Goal: Task Accomplishment & Management: Use online tool/utility

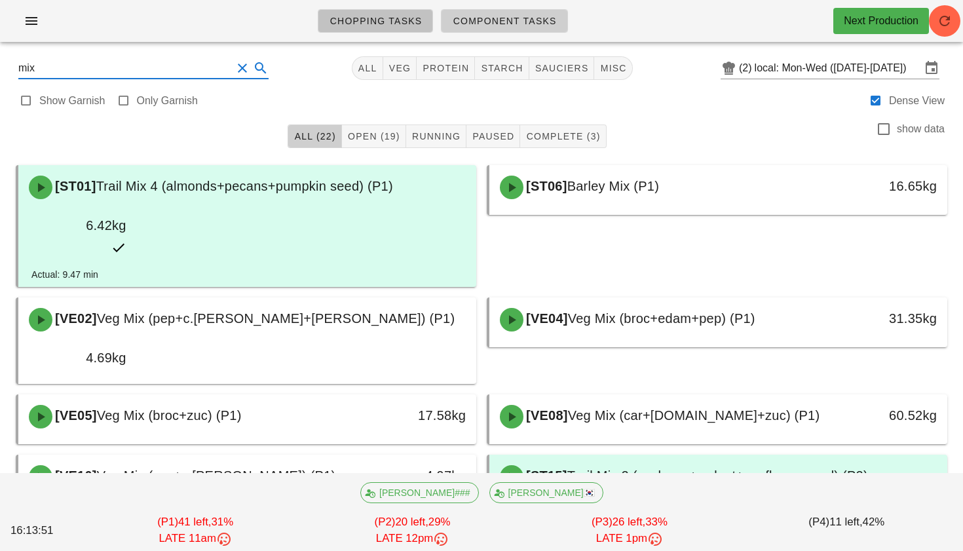
click at [400, 25] on span "Chopping Tasks" at bounding box center [375, 21] width 93 height 10
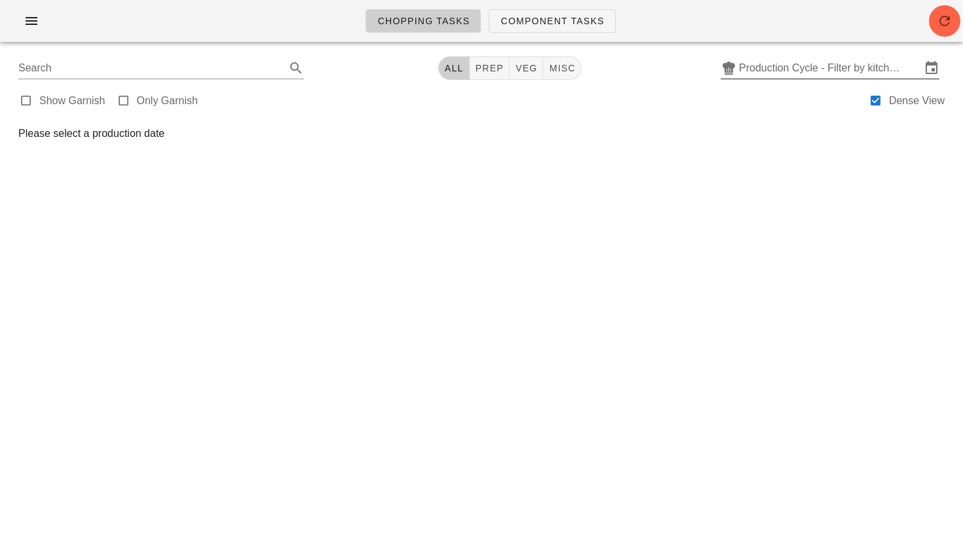
click at [798, 73] on input "Production Cycle - Filter by kitchen production schedules" at bounding box center [830, 68] width 182 height 21
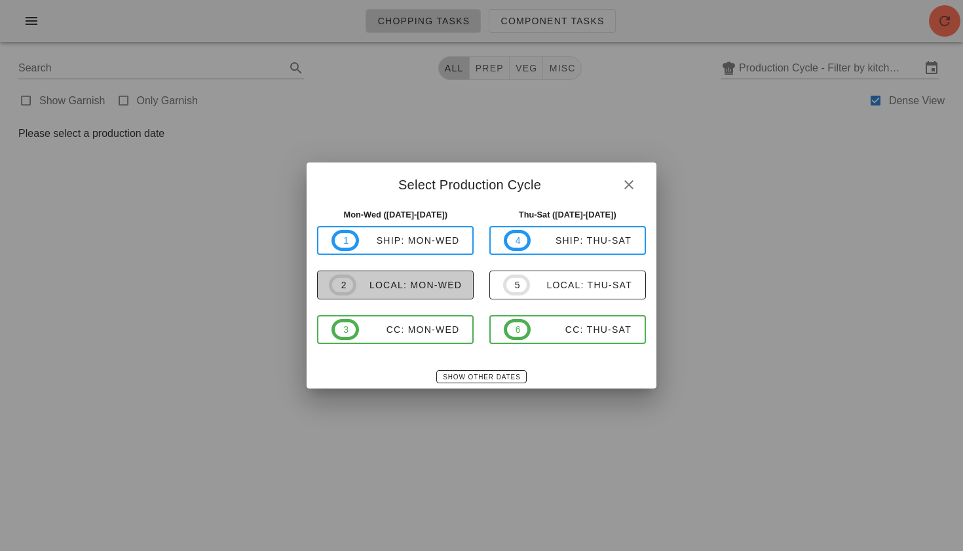
click at [416, 278] on span "2 local: Mon-Wed" at bounding box center [395, 285] width 133 height 21
type input "local: Mon-Wed ([DATE]-[DATE])"
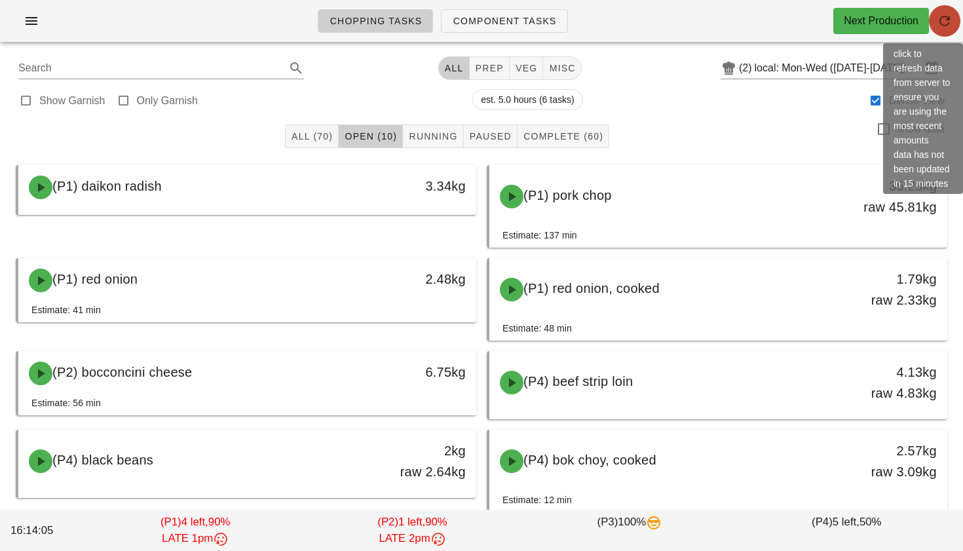
click at [943, 31] on button "button" at bounding box center [944, 20] width 31 height 31
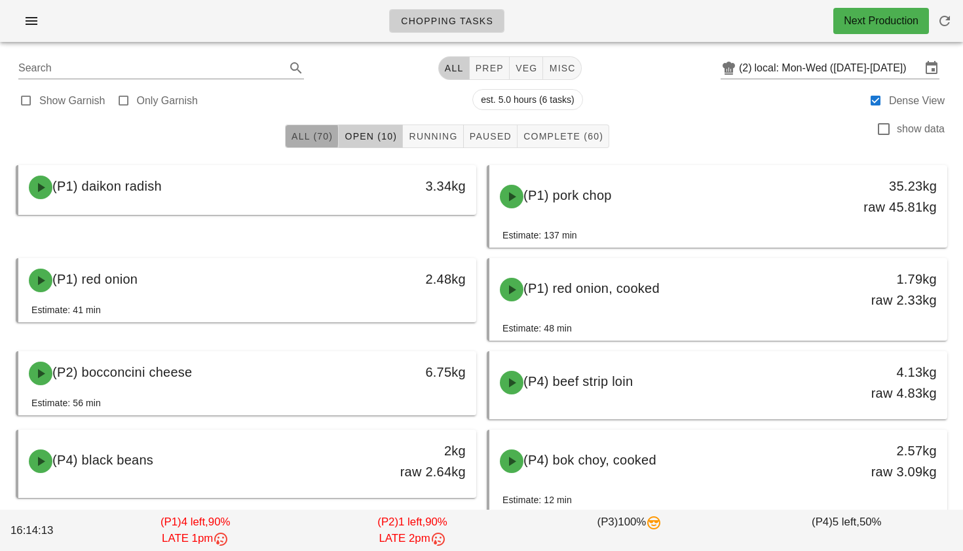
click at [327, 131] on span "All (70)" at bounding box center [312, 136] width 42 height 10
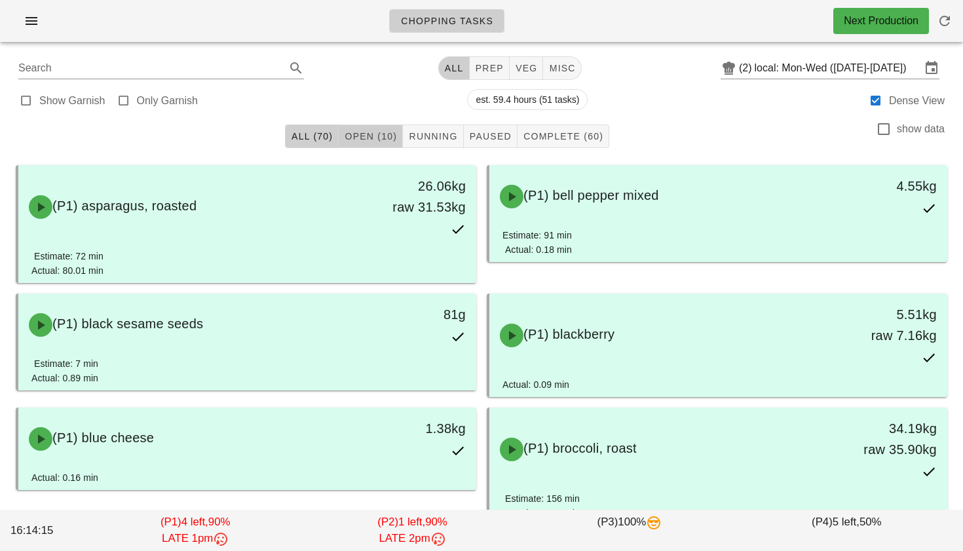
click at [388, 138] on span "Open (10)" at bounding box center [370, 136] width 53 height 10
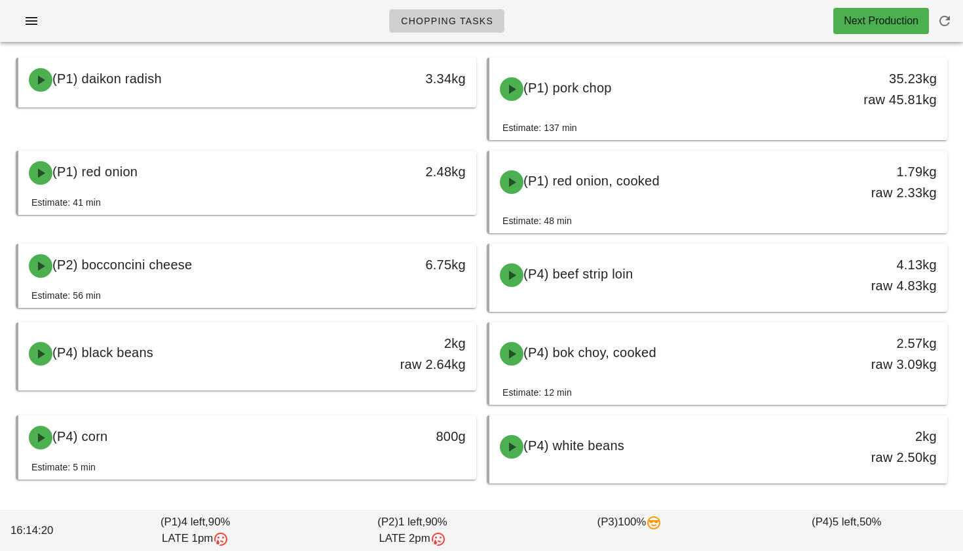
scroll to position [70, 0]
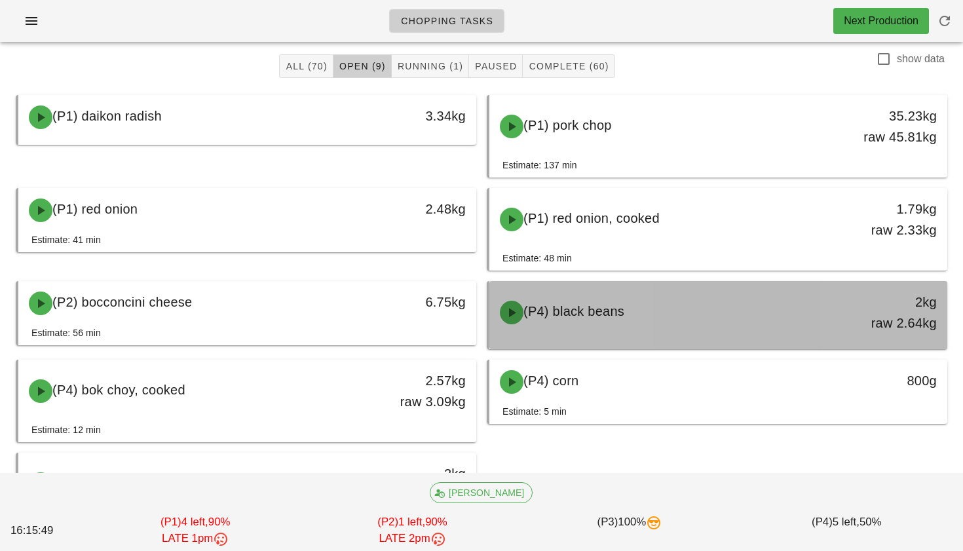
click at [671, 319] on div "(P4) black beans" at bounding box center [662, 312] width 340 height 39
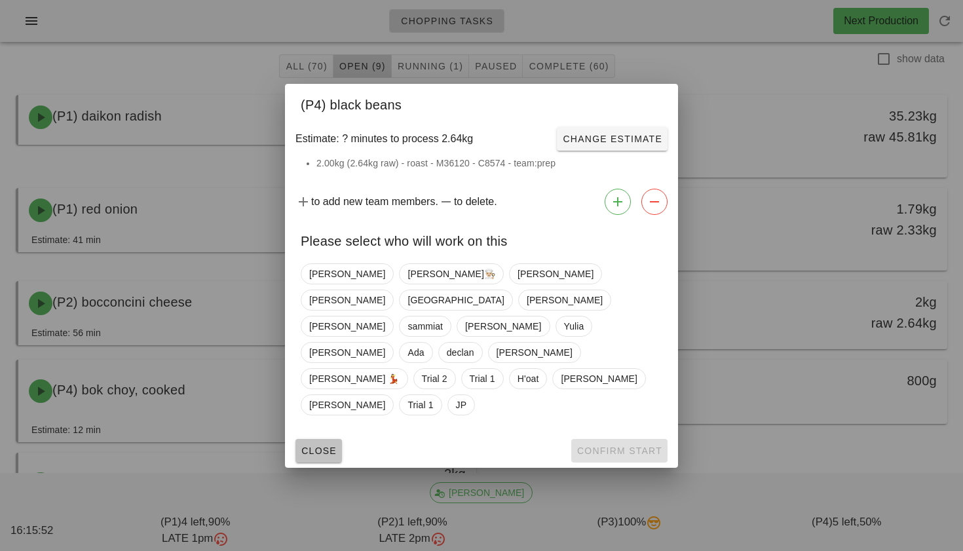
click at [324, 439] on button "Close" at bounding box center [319, 451] width 47 height 24
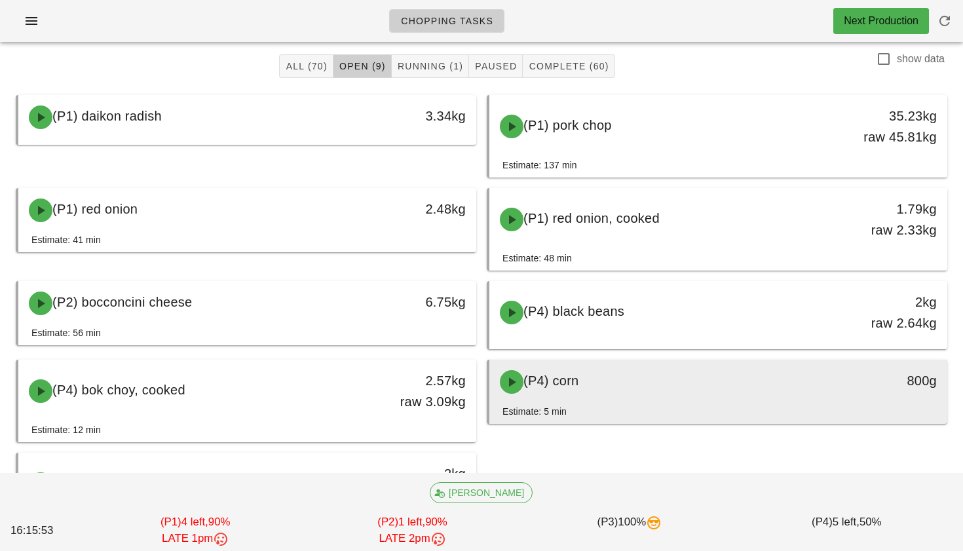
click at [554, 394] on div "(P4) corn" at bounding box center [662, 381] width 340 height 39
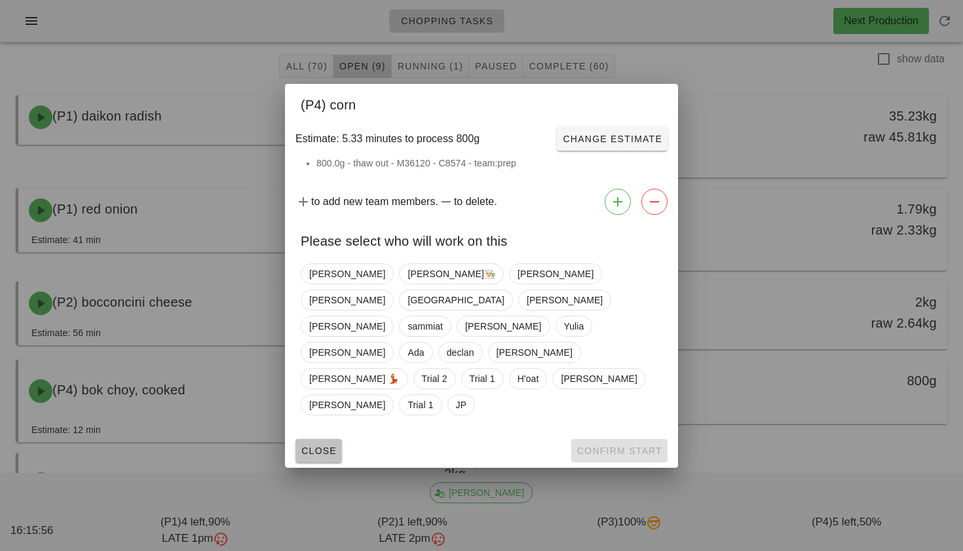
click at [325, 446] on span "Close" at bounding box center [319, 451] width 36 height 10
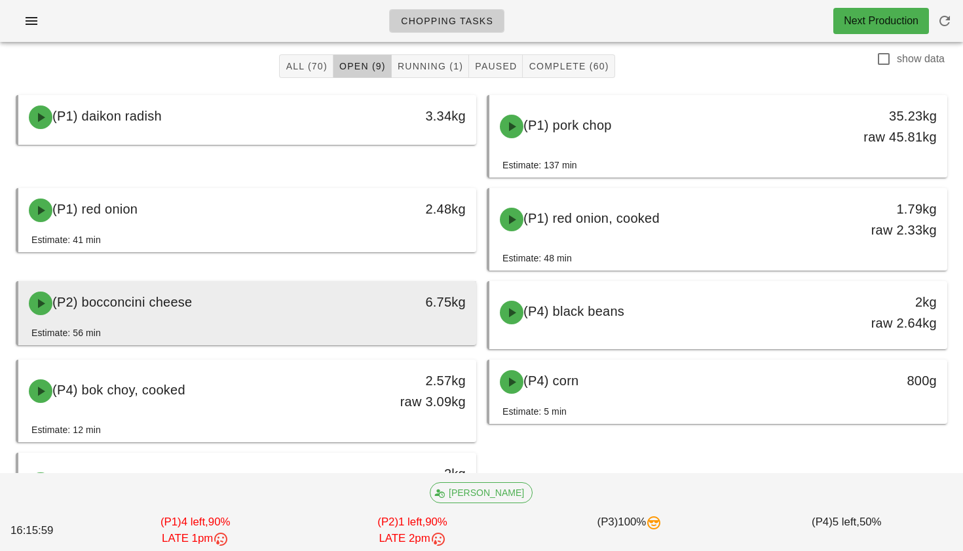
click at [335, 334] on div "Estimate: 56 min" at bounding box center [247, 336] width 432 height 20
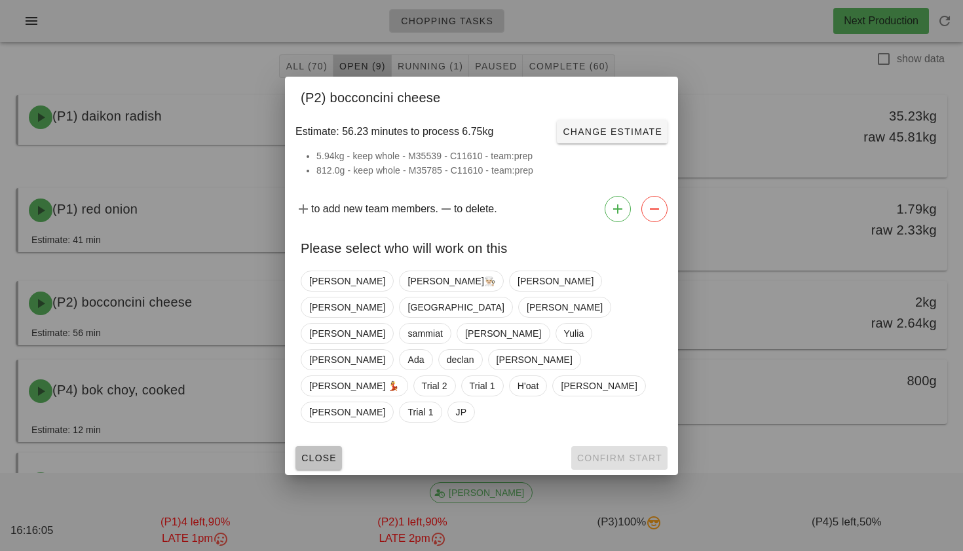
click at [315, 453] on span "Close" at bounding box center [319, 458] width 36 height 10
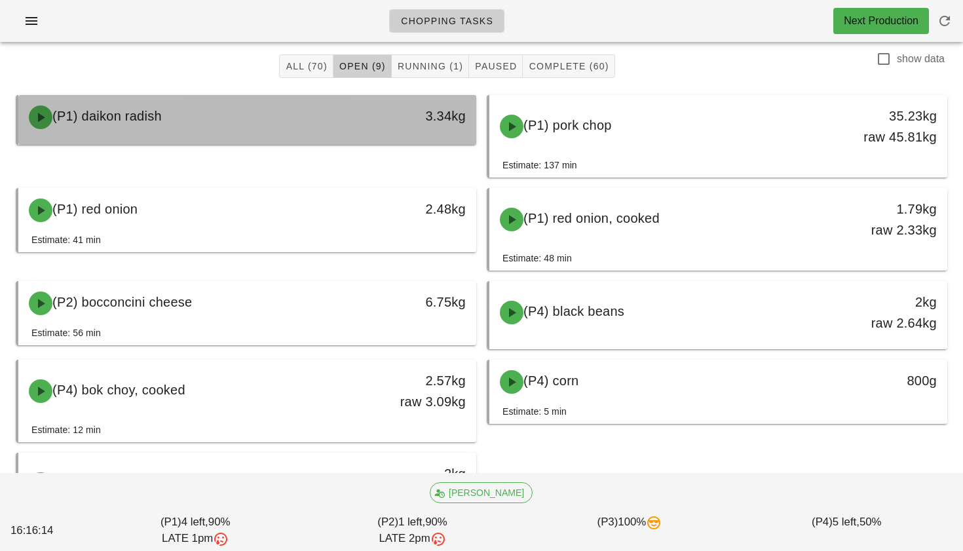
click at [321, 119] on div "(P1) daikon radish" at bounding box center [191, 117] width 340 height 39
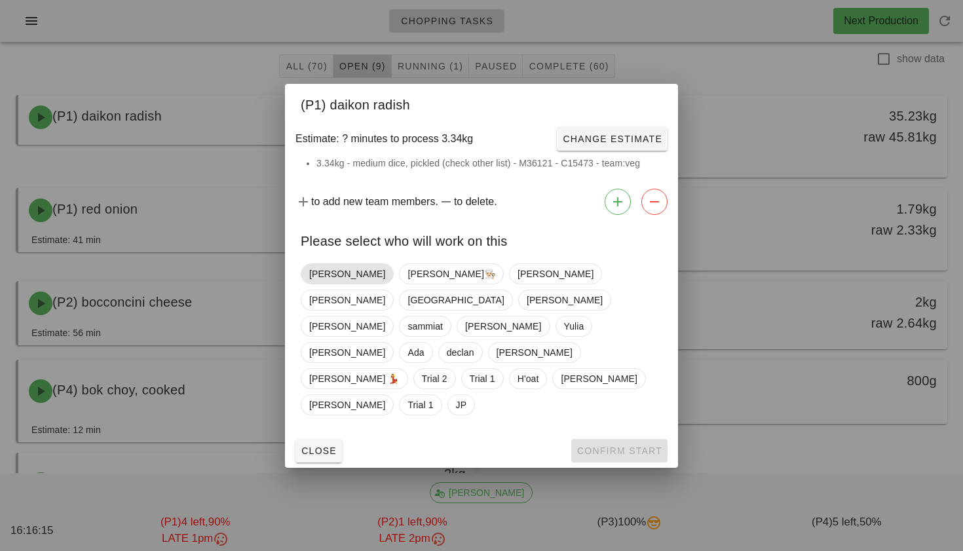
click at [333, 284] on span "[PERSON_NAME]" at bounding box center [347, 274] width 76 height 20
click at [594, 446] on span "Confirm Start" at bounding box center [620, 451] width 86 height 10
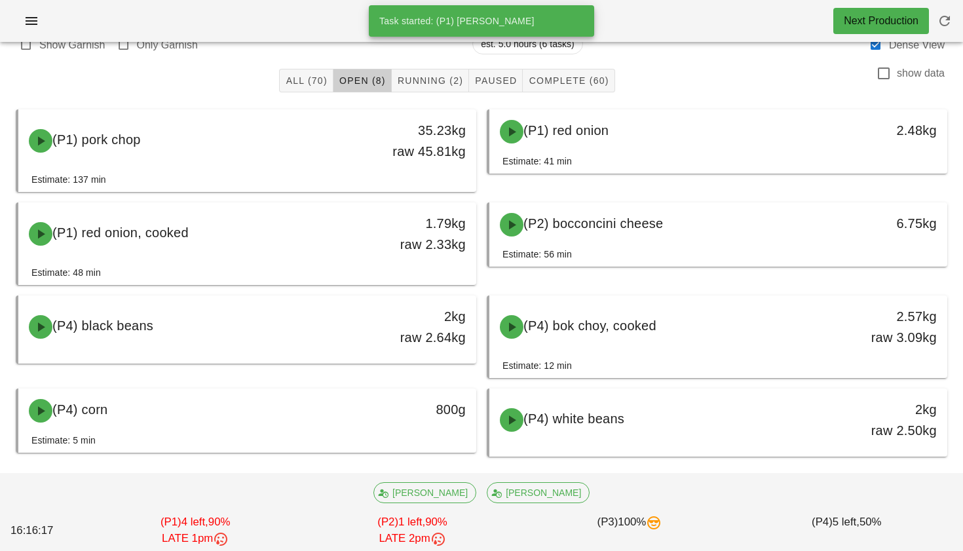
scroll to position [56, 0]
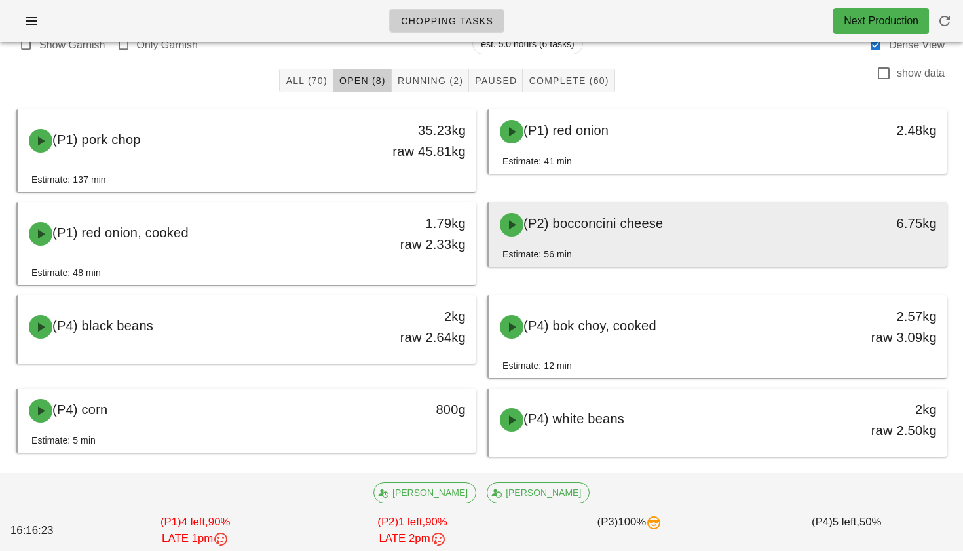
click at [606, 234] on div "(P2) bocconcini cheese" at bounding box center [662, 224] width 340 height 39
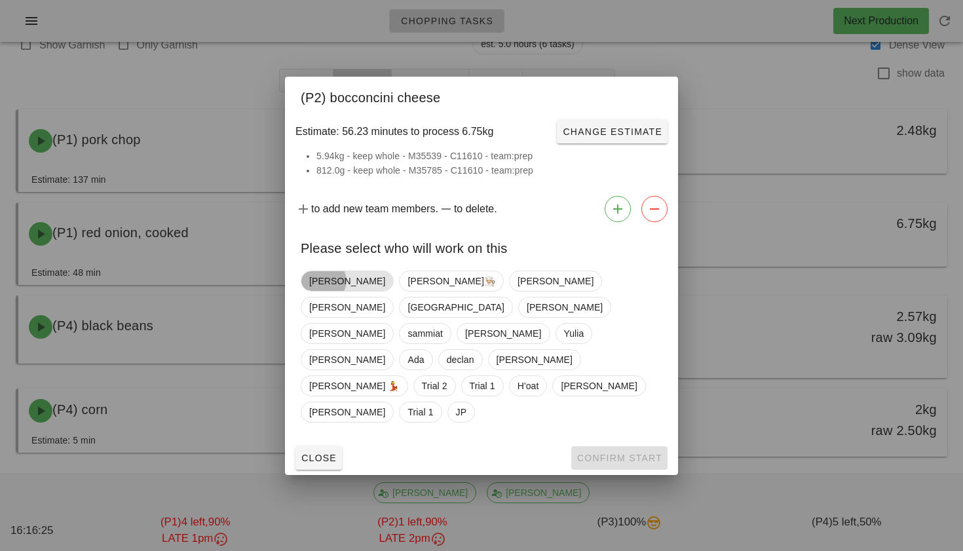
click at [332, 291] on span "[PERSON_NAME]" at bounding box center [347, 281] width 76 height 20
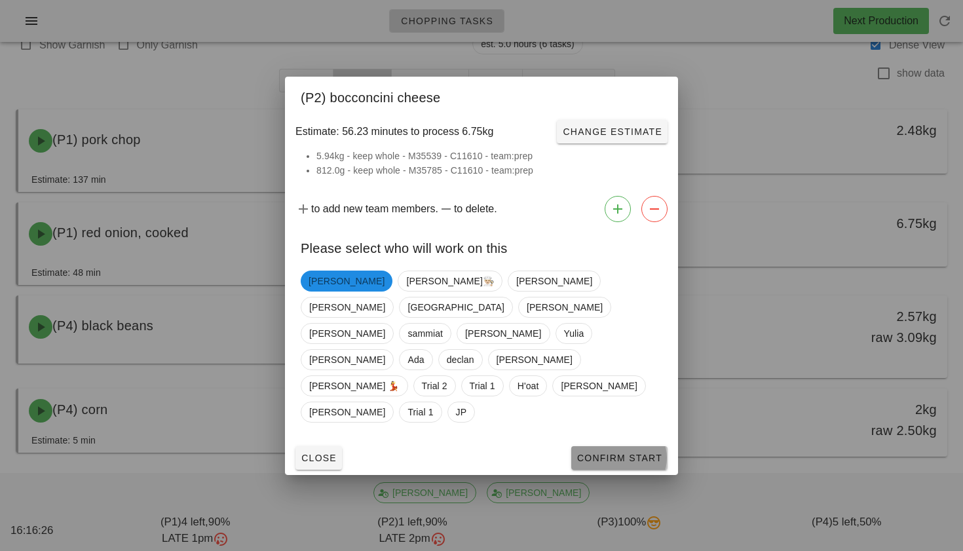
click at [633, 446] on button "Confirm Start" at bounding box center [620, 458] width 96 height 24
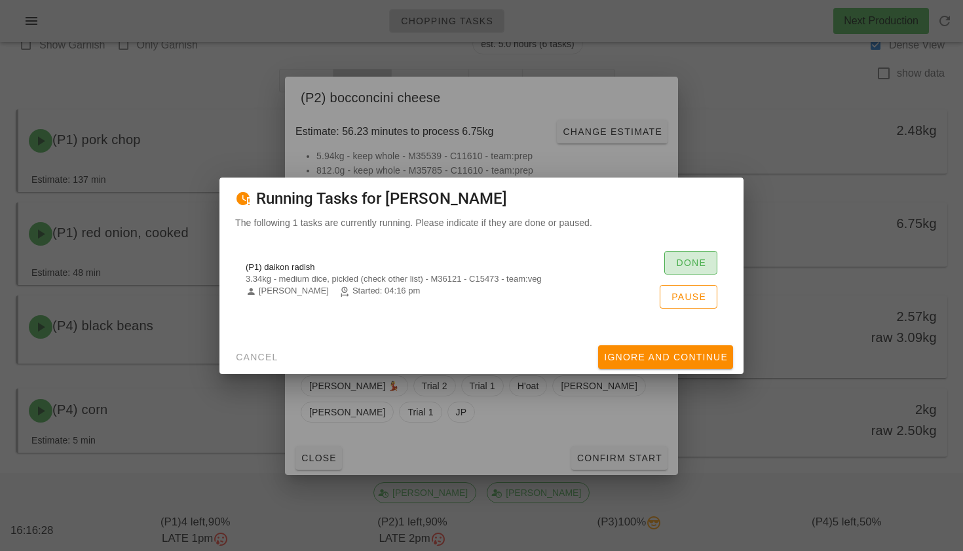
click at [688, 266] on span "Done" at bounding box center [691, 263] width 31 height 10
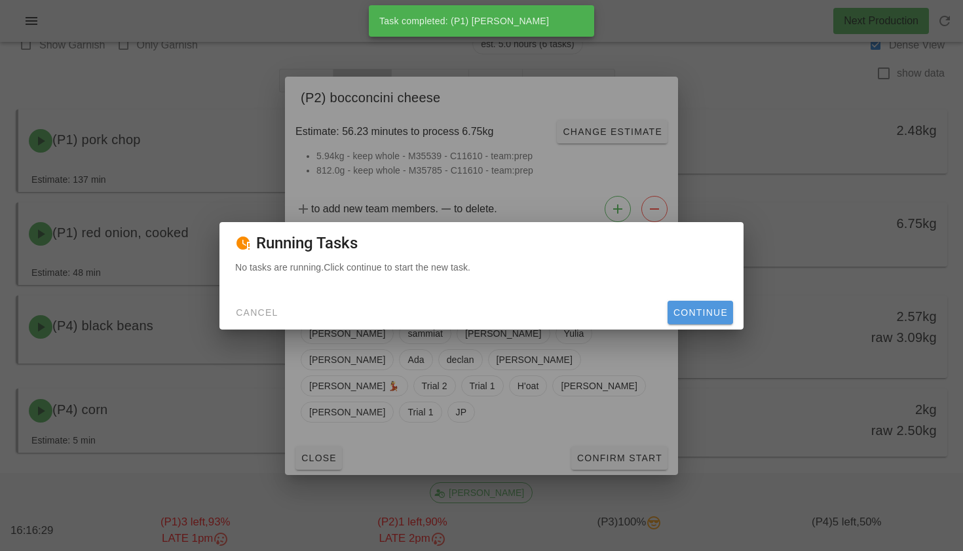
click at [690, 308] on span "Continue" at bounding box center [700, 312] width 55 height 10
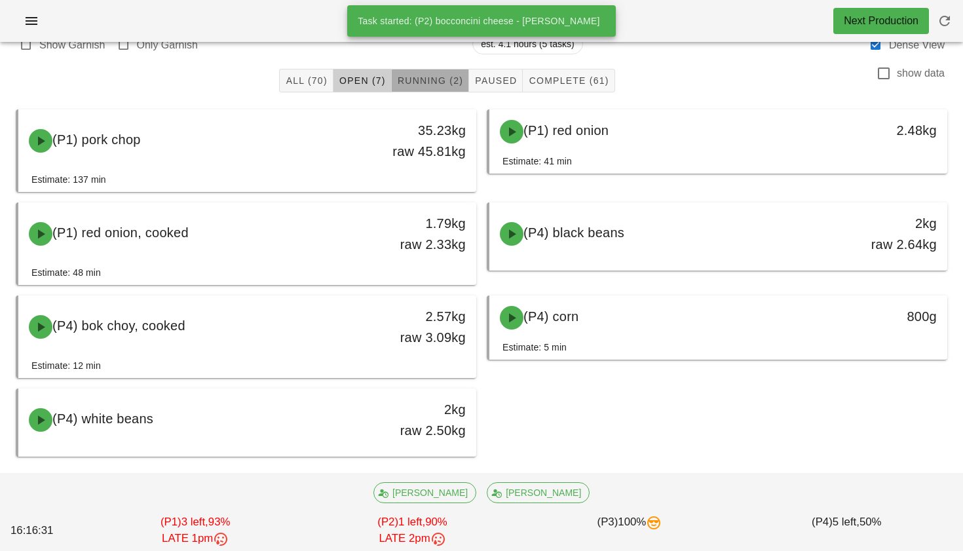
click at [435, 75] on span "Running (2)" at bounding box center [430, 80] width 66 height 10
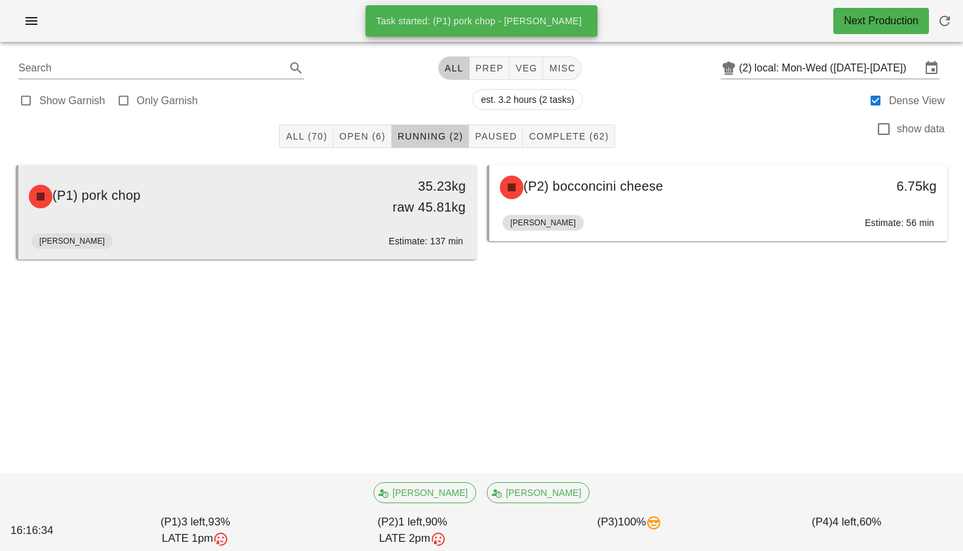
click at [406, 190] on div "35.23kg raw 45.81kg" at bounding box center [417, 197] width 98 height 42
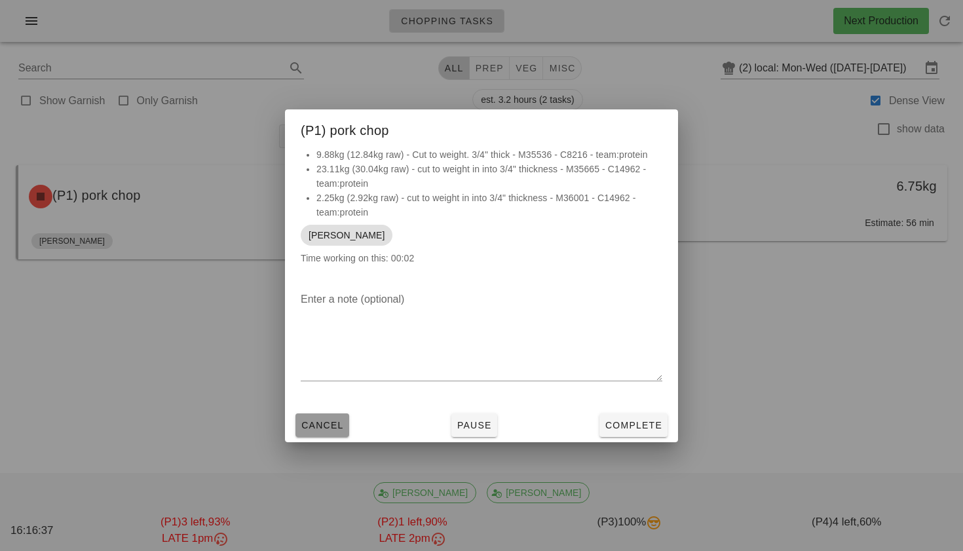
click at [332, 416] on button "Cancel" at bounding box center [323, 426] width 54 height 24
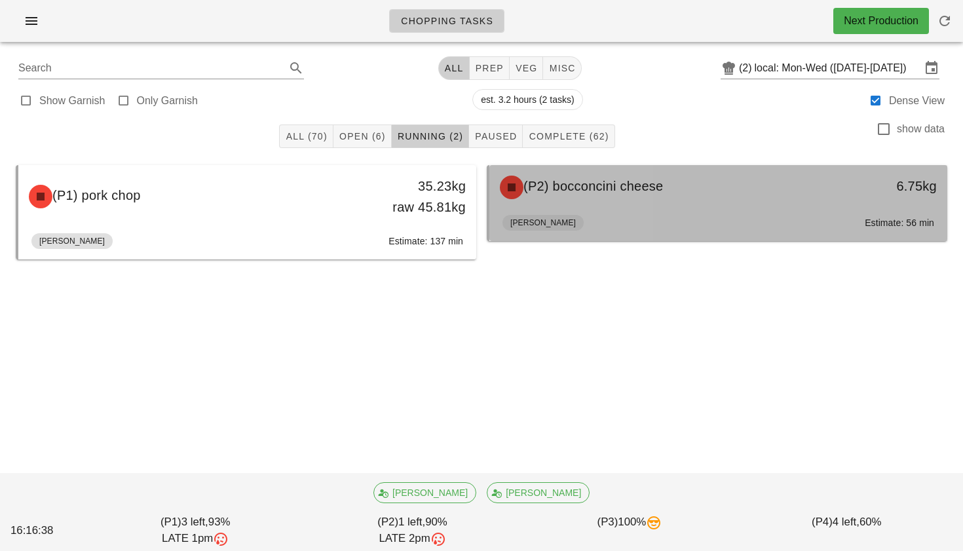
click at [577, 185] on span "(P2) bocconcini cheese" at bounding box center [594, 186] width 140 height 14
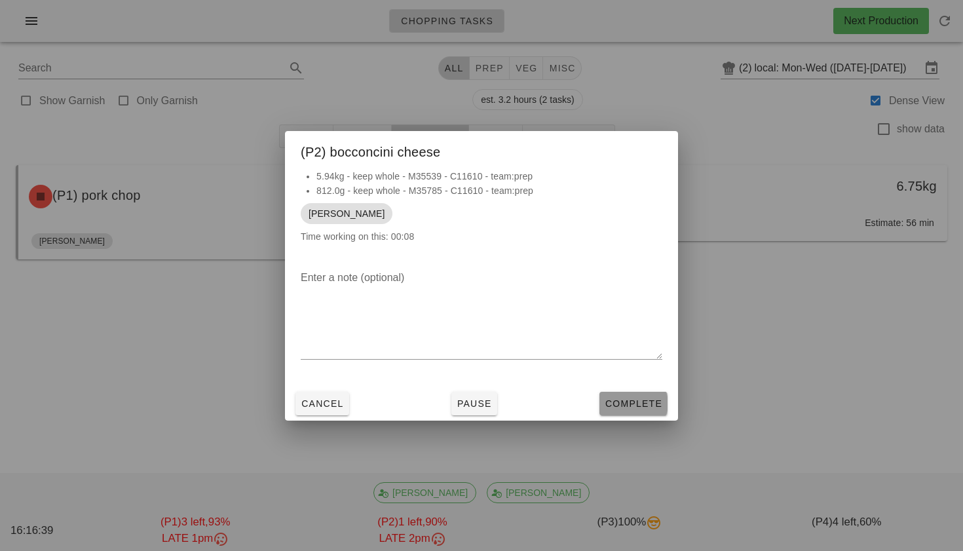
click at [615, 402] on span "Complete" at bounding box center [634, 403] width 58 height 10
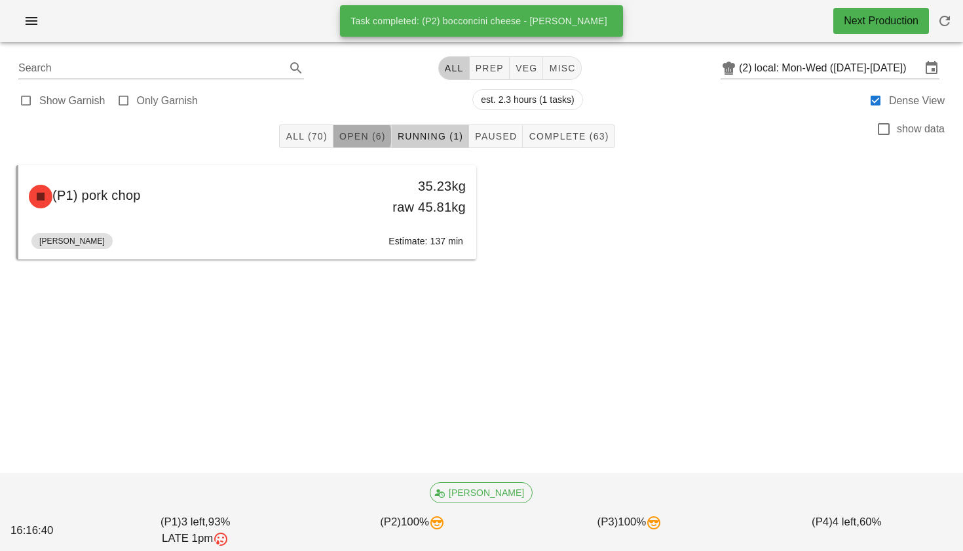
click at [367, 137] on span "Open (6)" at bounding box center [362, 136] width 47 height 10
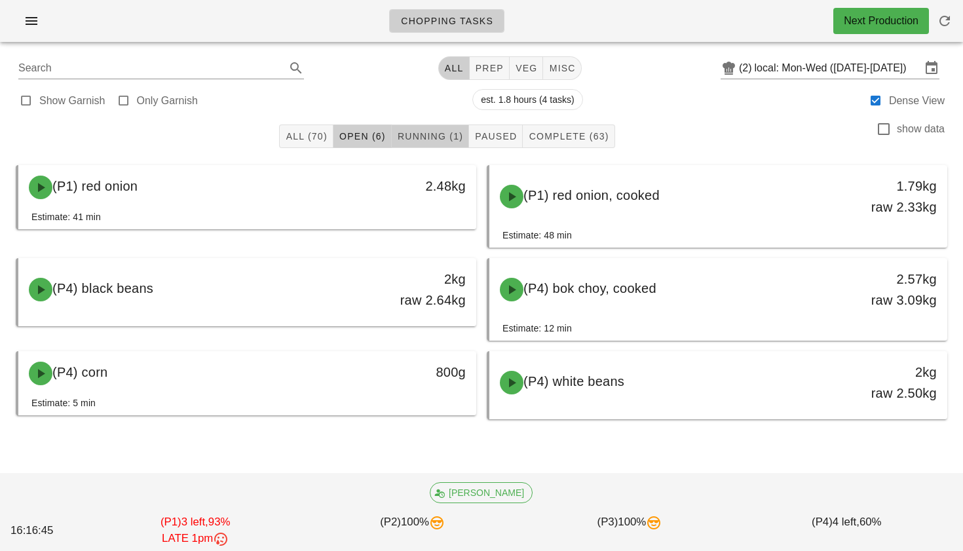
click at [456, 140] on span "Running (1)" at bounding box center [430, 136] width 66 height 10
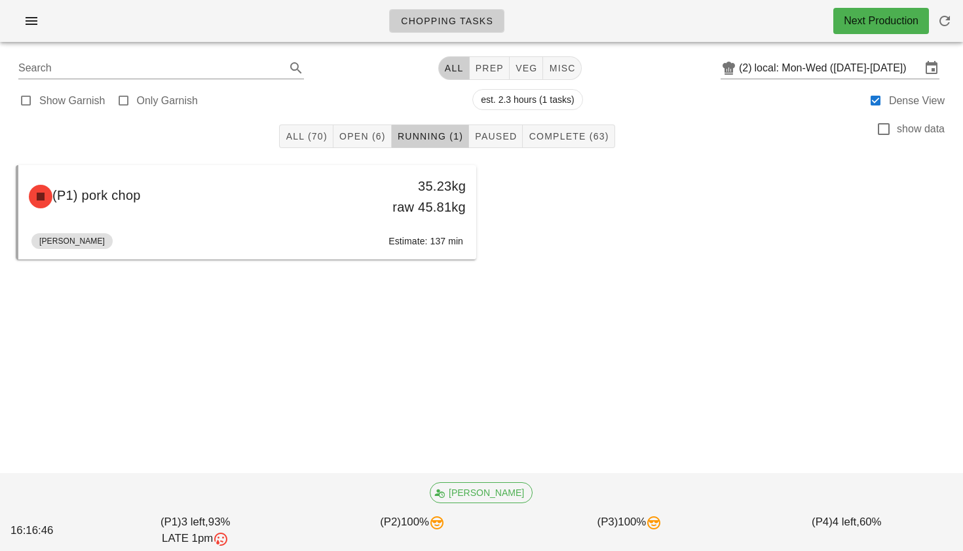
click at [303, 149] on div "All (70) Open (6) Running (1) Paused Complete (63) show data" at bounding box center [482, 136] width 948 height 42
click at [311, 140] on span "All (70)" at bounding box center [306, 136] width 42 height 10
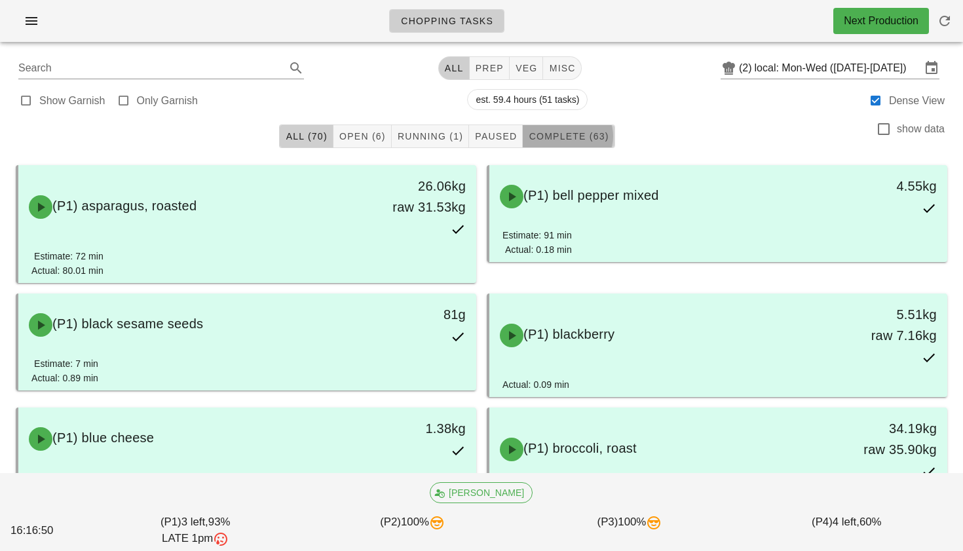
click at [566, 132] on span "Complete (63)" at bounding box center [568, 136] width 81 height 10
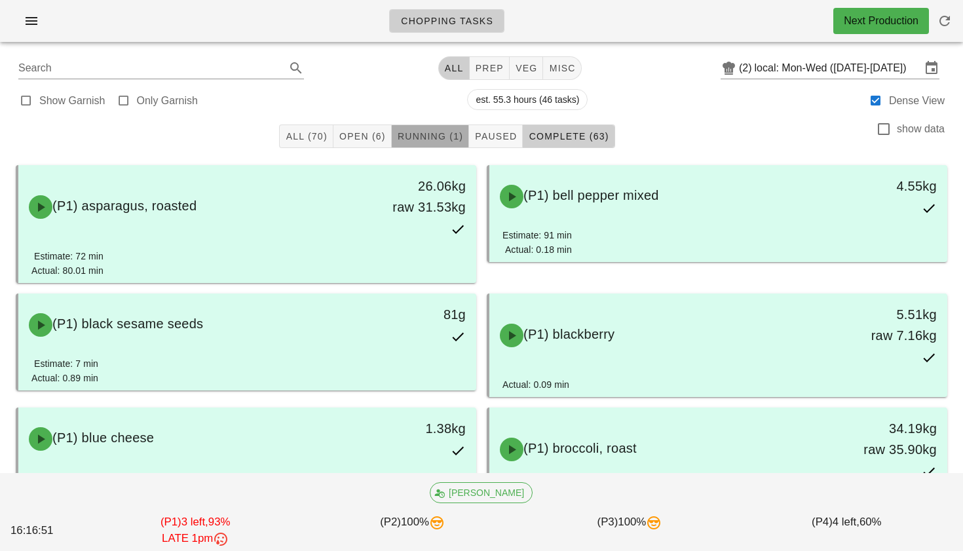
click at [413, 135] on span "Running (1)" at bounding box center [430, 136] width 66 height 10
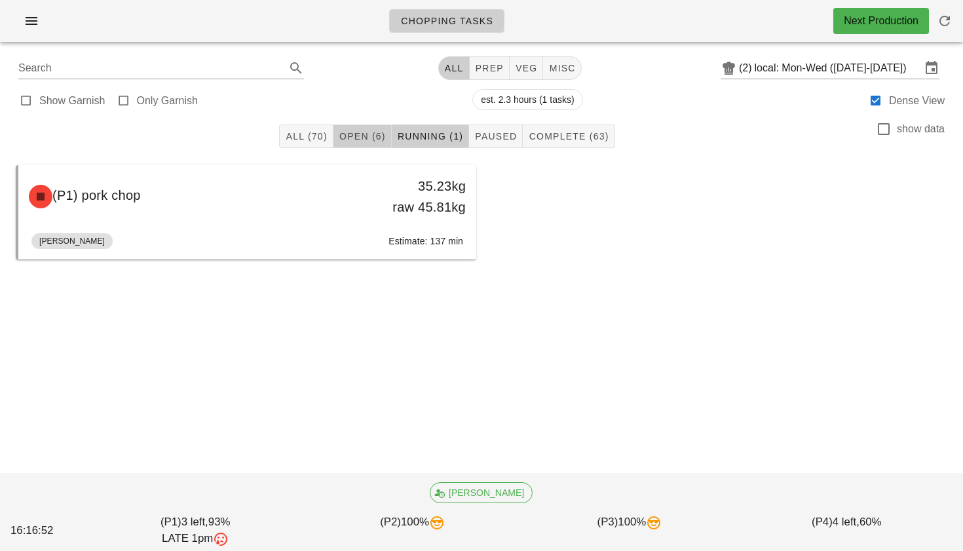
click at [356, 136] on span "Open (6)" at bounding box center [362, 136] width 47 height 10
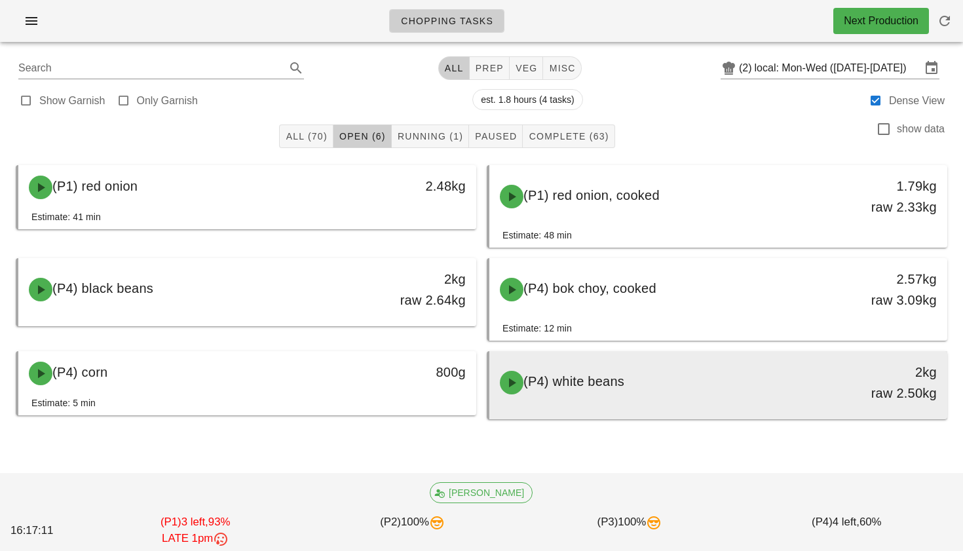
click at [585, 389] on span "(P4) white beans" at bounding box center [574, 381] width 101 height 14
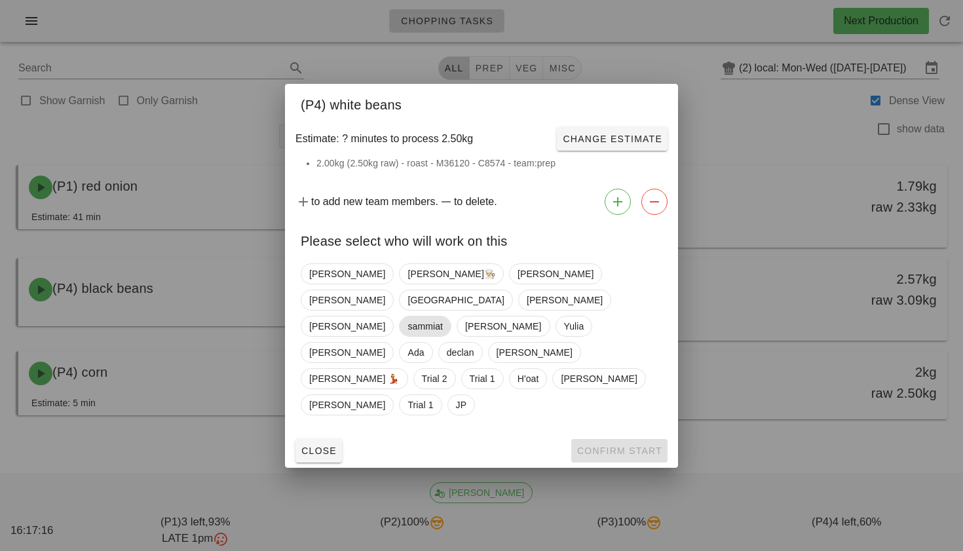
click at [408, 327] on span "sammiat" at bounding box center [425, 327] width 35 height 20
click at [632, 446] on span "Confirm Start" at bounding box center [620, 451] width 86 height 10
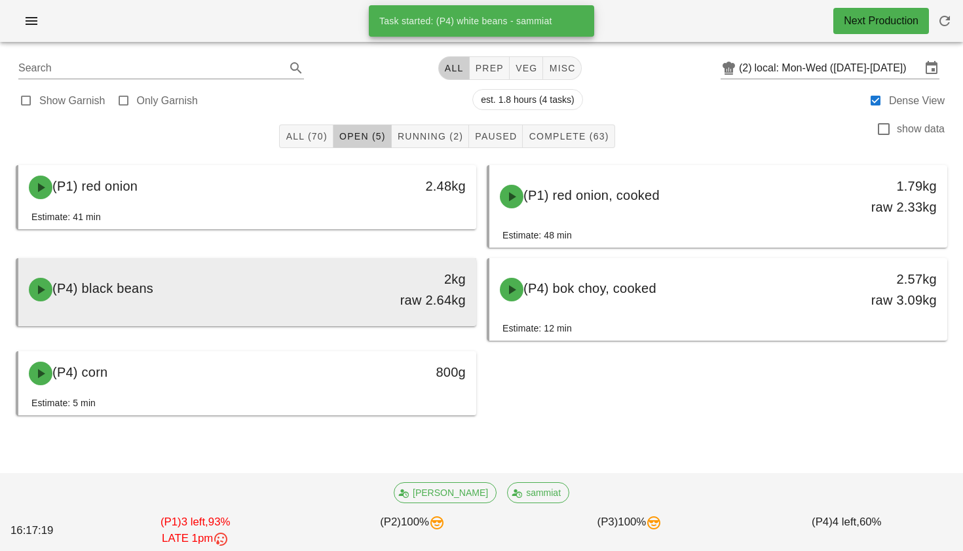
click at [292, 269] on div "(P4) black beans 2kg raw 2.64kg" at bounding box center [247, 290] width 453 height 58
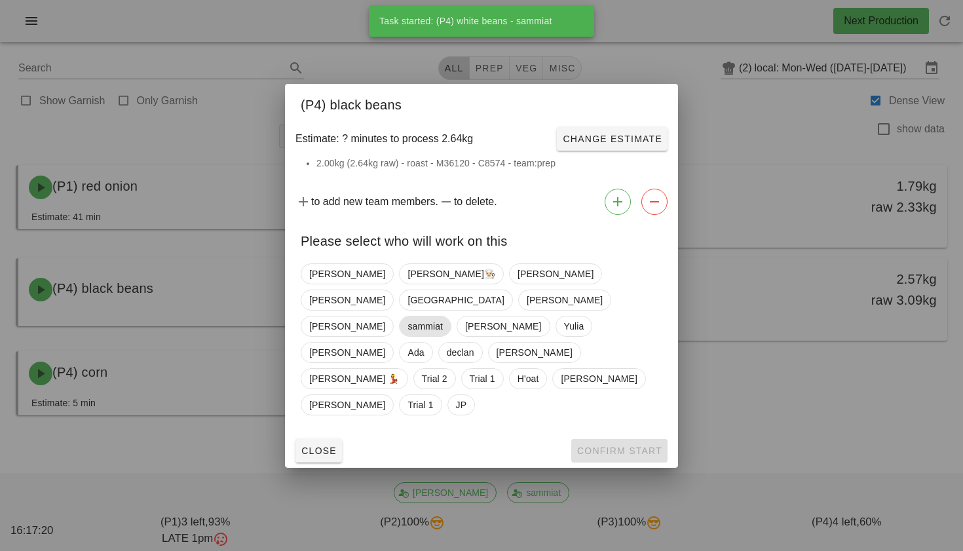
click at [408, 322] on span "sammiat" at bounding box center [425, 327] width 35 height 20
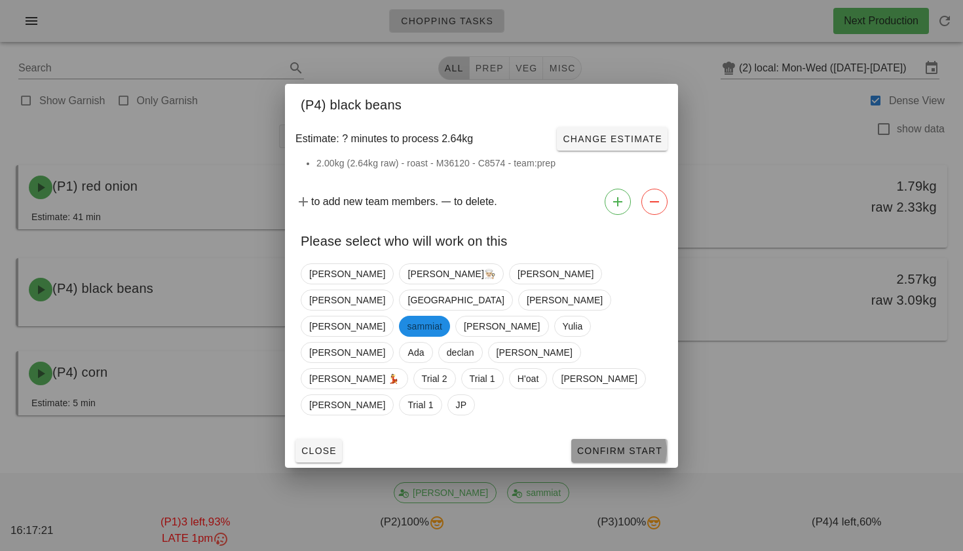
click at [632, 439] on button "Confirm Start" at bounding box center [620, 451] width 96 height 24
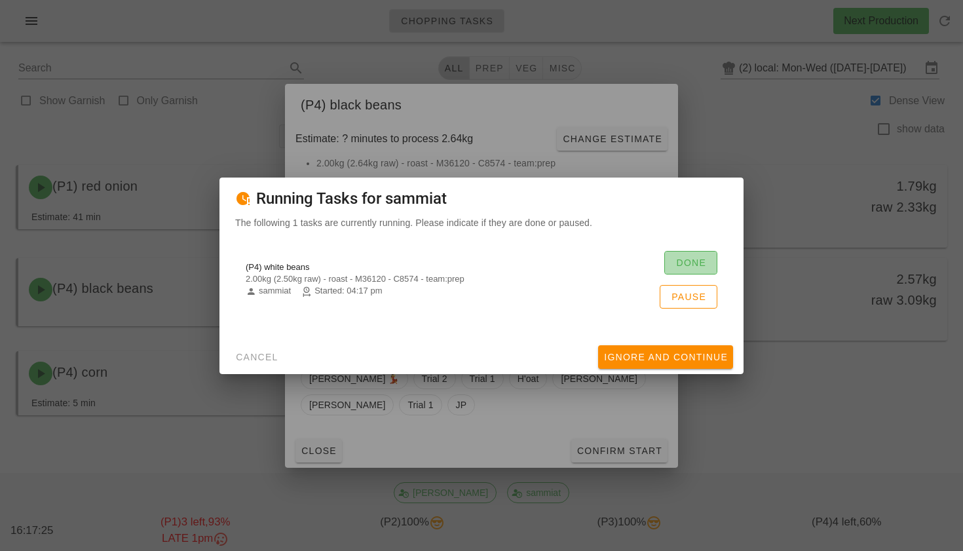
click at [701, 258] on span "Done" at bounding box center [691, 263] width 31 height 10
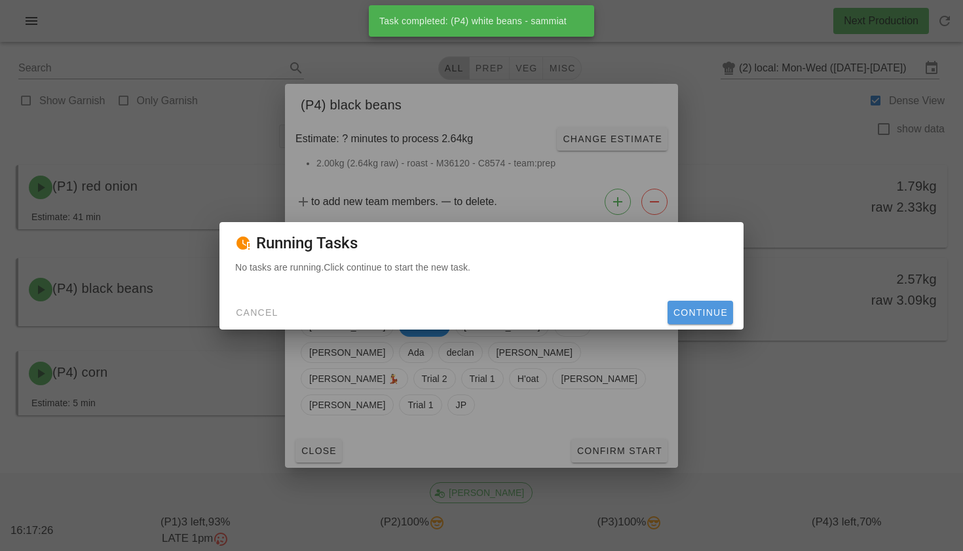
click at [690, 311] on span "Continue" at bounding box center [700, 312] width 55 height 10
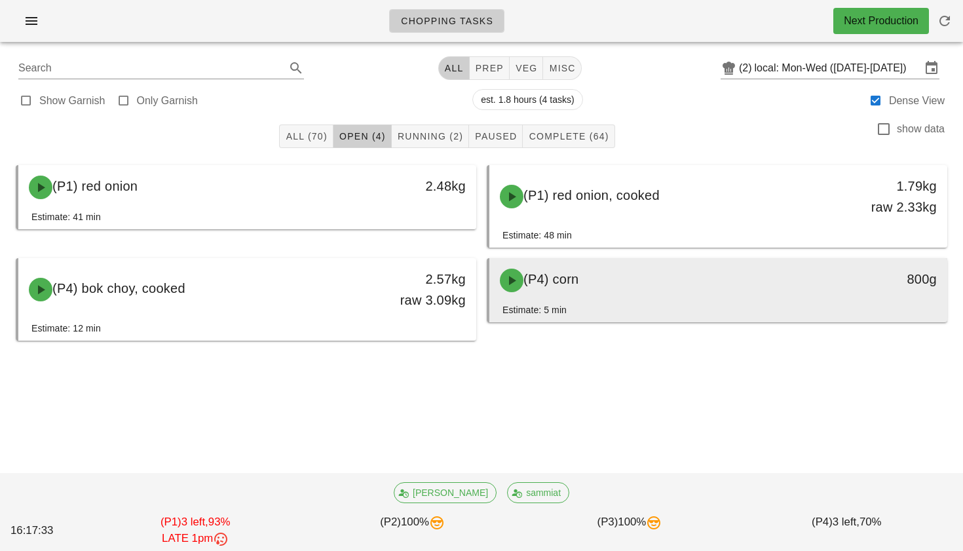
click at [594, 304] on div "Estimate: 5 min" at bounding box center [719, 313] width 432 height 20
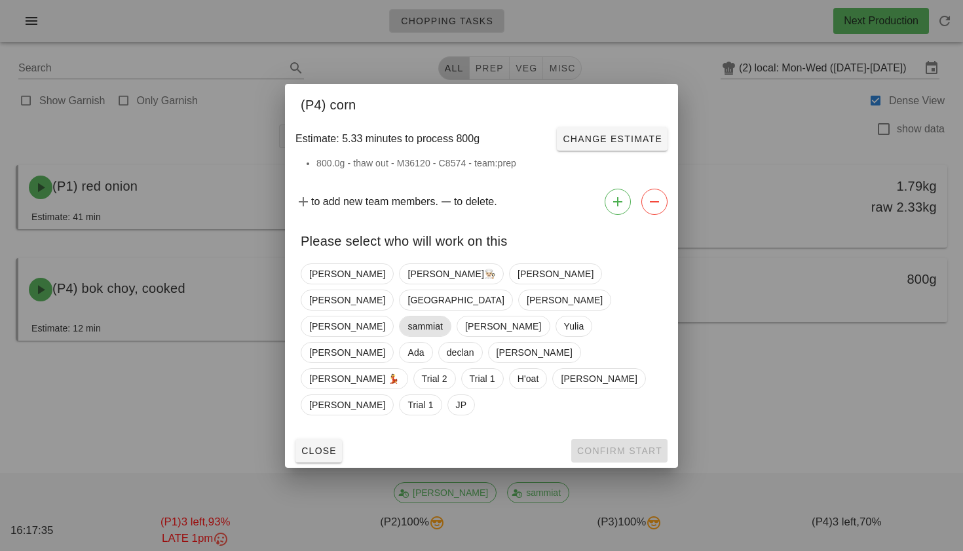
click at [408, 326] on span "sammiat" at bounding box center [425, 327] width 35 height 20
click at [623, 446] on span "Confirm Start" at bounding box center [620, 451] width 86 height 10
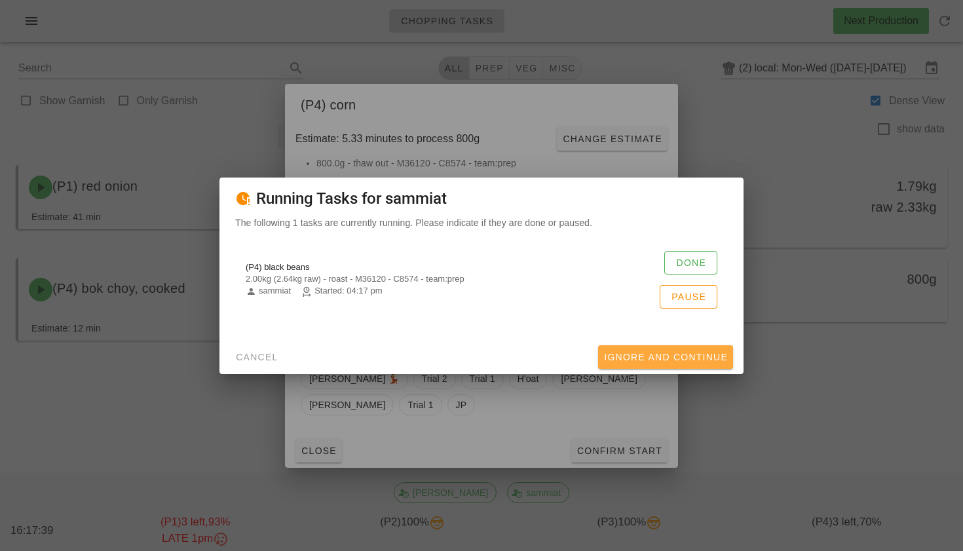
click at [678, 354] on span "Ignore And Continue" at bounding box center [666, 357] width 125 height 10
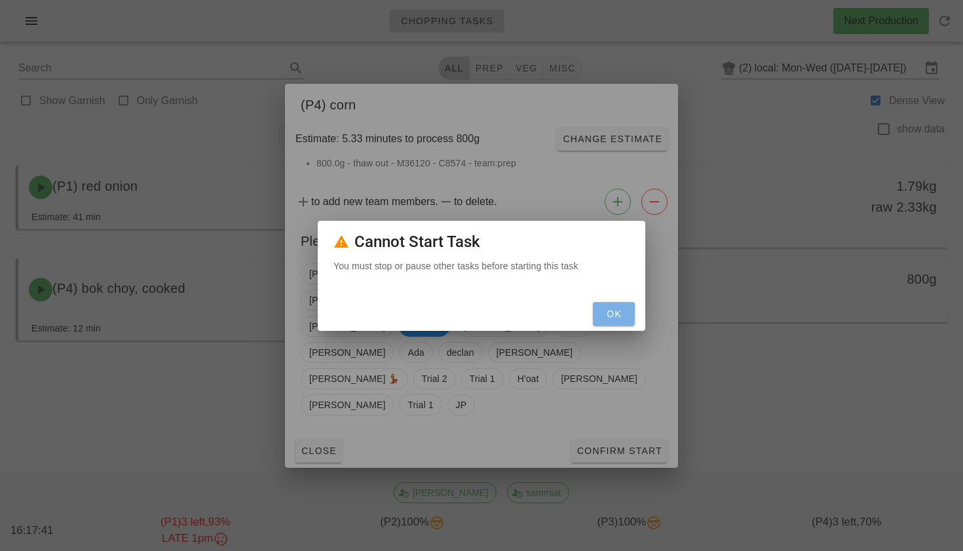
click at [606, 315] on span "OK" at bounding box center [613, 314] width 31 height 10
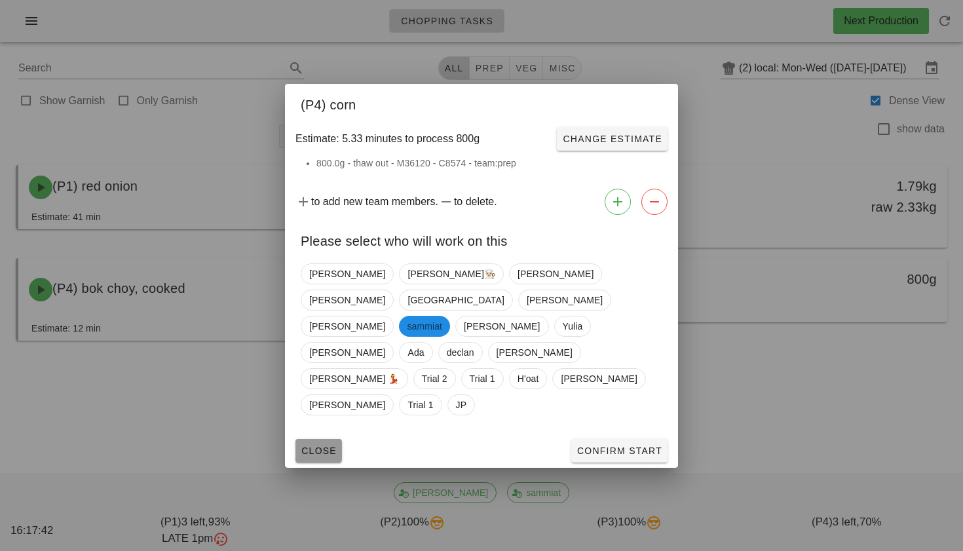
click at [322, 446] on span "Close" at bounding box center [319, 451] width 36 height 10
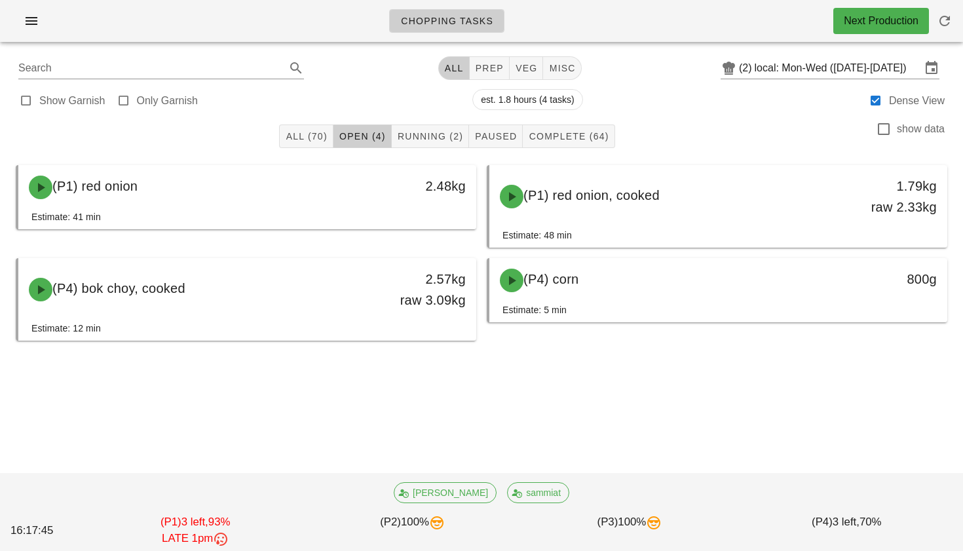
click at [420, 148] on div "All (70) Open (4) Running (2) Paused Complete (64) show data" at bounding box center [482, 136] width 948 height 42
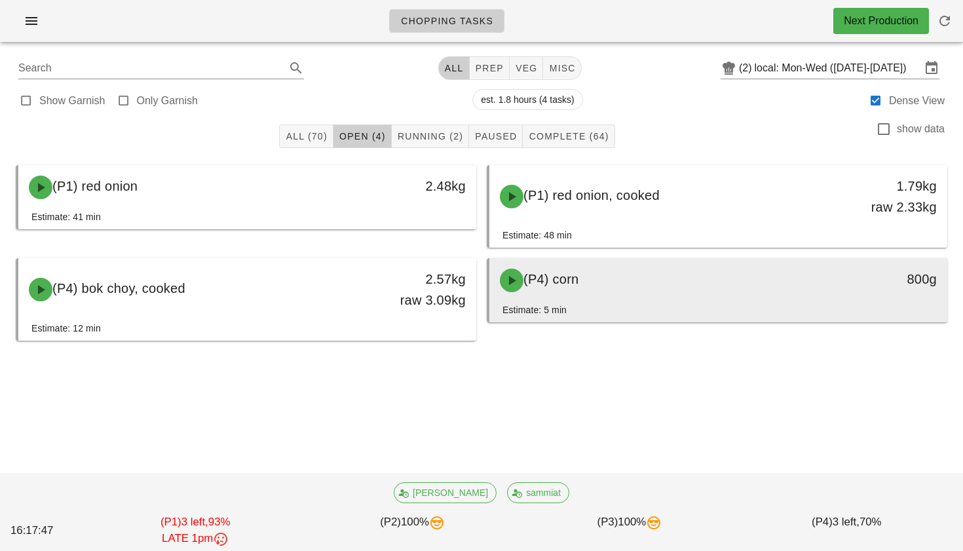
click at [564, 291] on div "(P4) corn" at bounding box center [662, 280] width 340 height 39
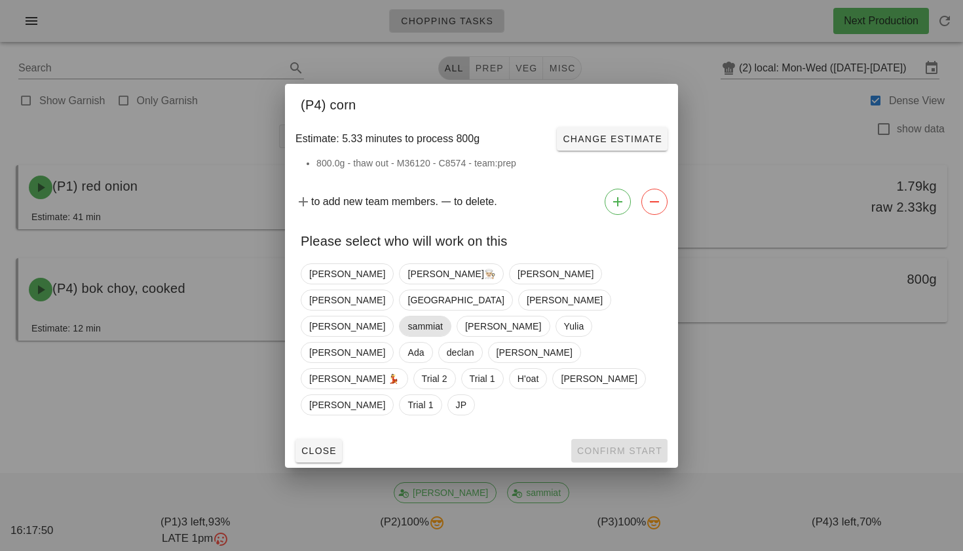
click at [408, 322] on span "sammiat" at bounding box center [425, 327] width 35 height 20
click at [594, 434] on div "Close Confirm Start" at bounding box center [481, 451] width 393 height 34
click at [594, 446] on span "Confirm Start" at bounding box center [620, 451] width 86 height 10
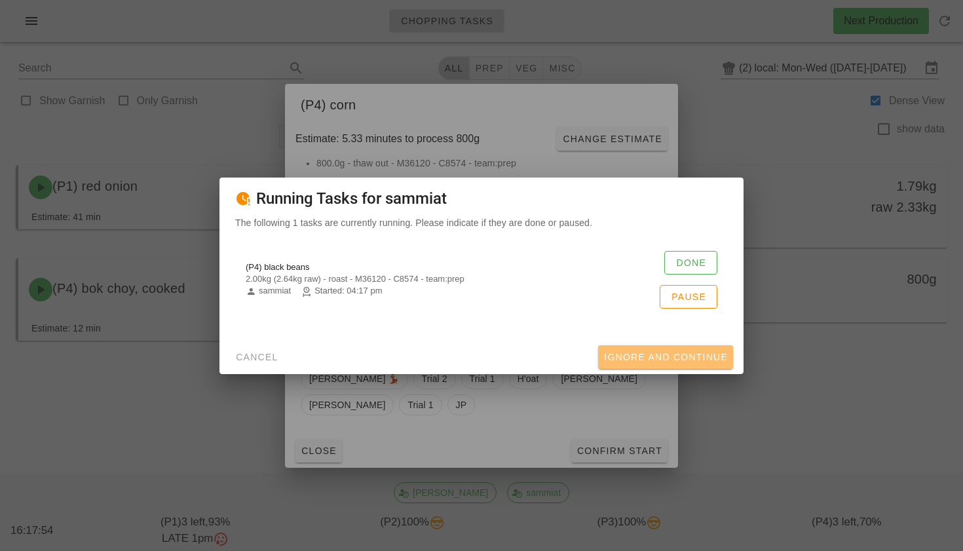
click at [638, 347] on button "Ignore And Continue" at bounding box center [665, 357] width 135 height 24
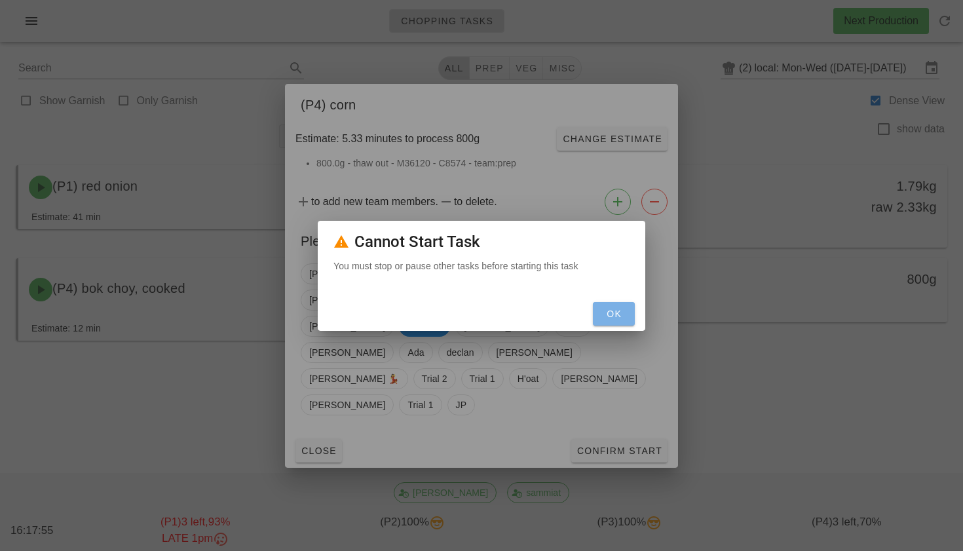
click at [625, 319] on span "OK" at bounding box center [613, 314] width 31 height 10
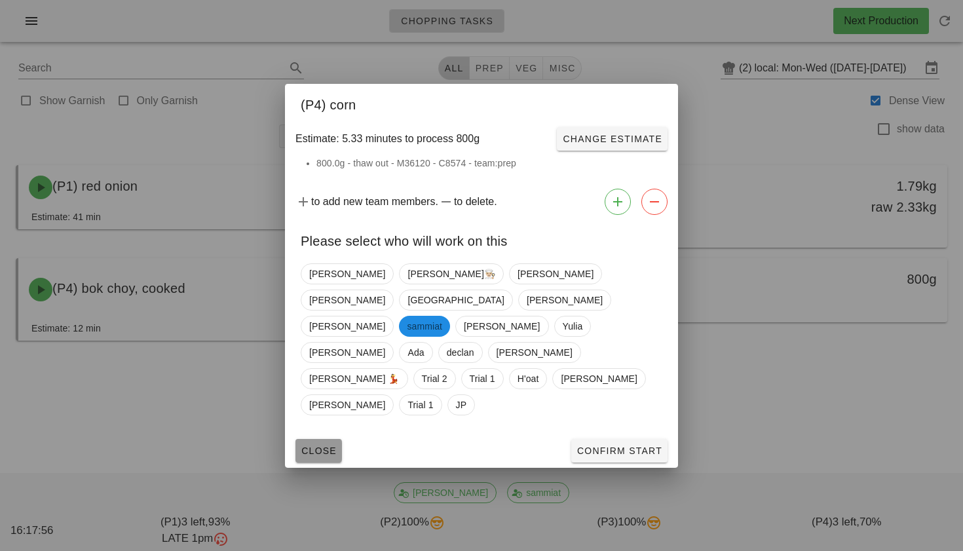
click at [305, 446] on span "Close" at bounding box center [319, 451] width 36 height 10
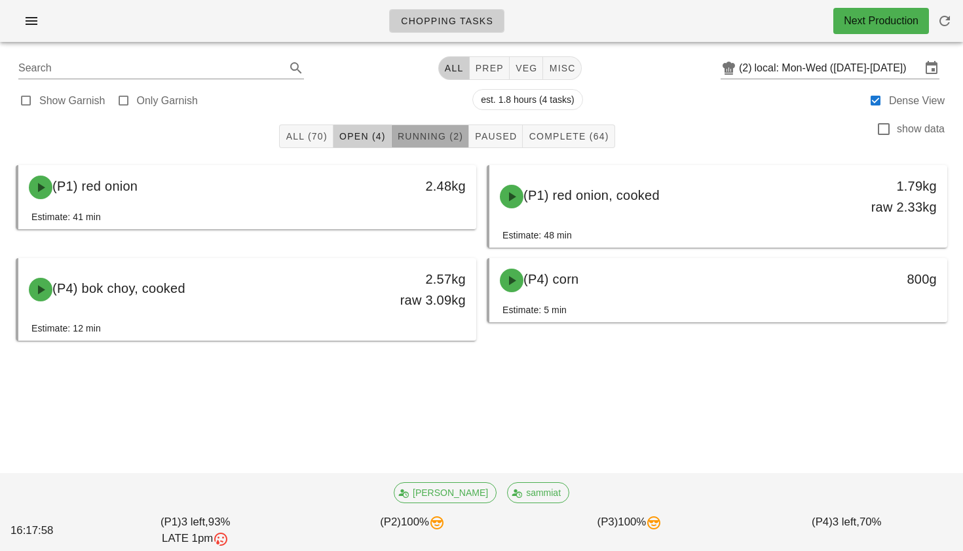
click at [412, 138] on span "Running (2)" at bounding box center [430, 136] width 66 height 10
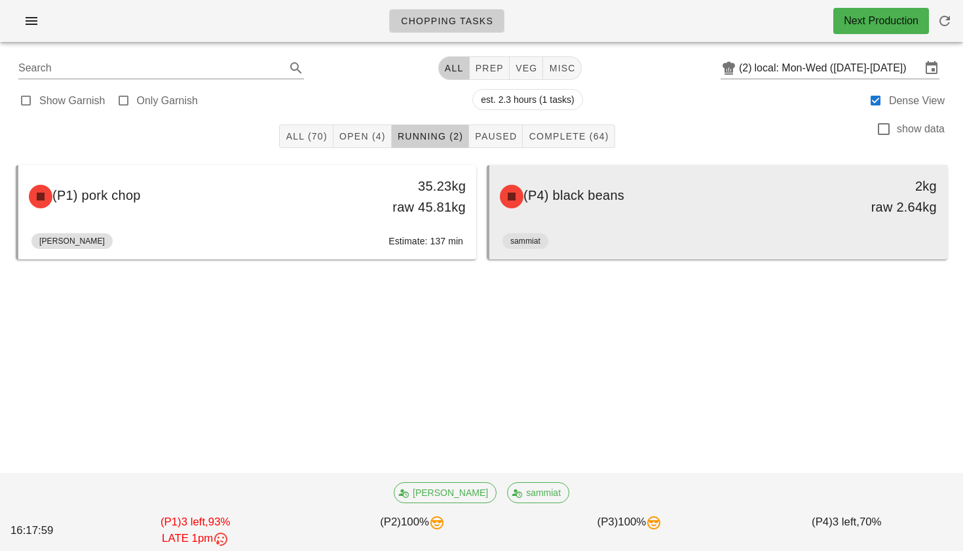
click at [597, 198] on span "(P4) black beans" at bounding box center [574, 195] width 101 height 14
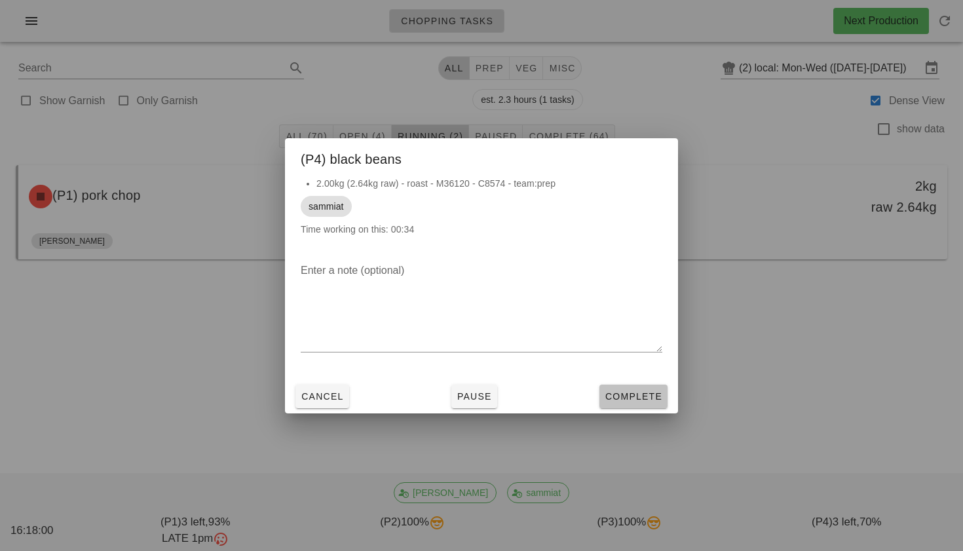
click at [629, 391] on span "Complete" at bounding box center [634, 396] width 58 height 10
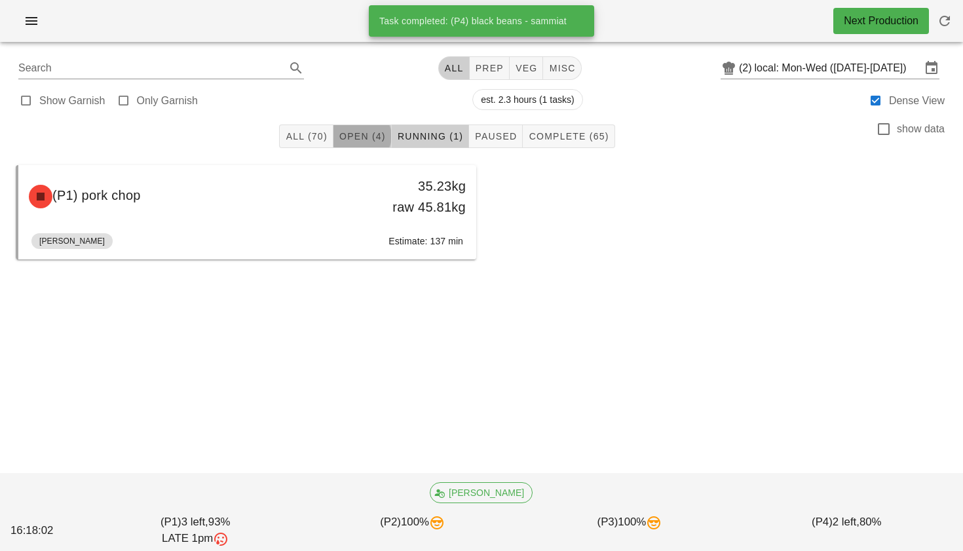
click at [368, 134] on span "Open (4)" at bounding box center [362, 136] width 47 height 10
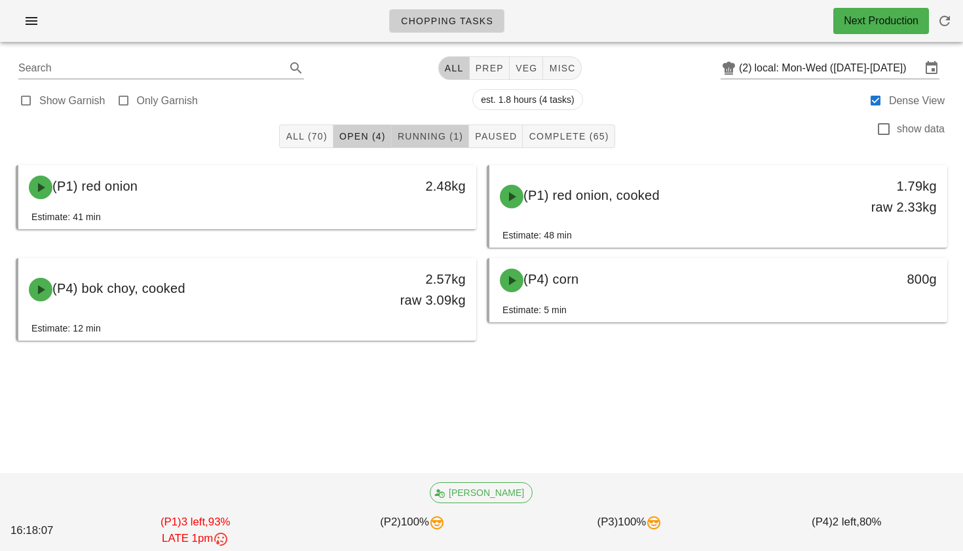
click at [427, 136] on span "Running (1)" at bounding box center [430, 136] width 66 height 10
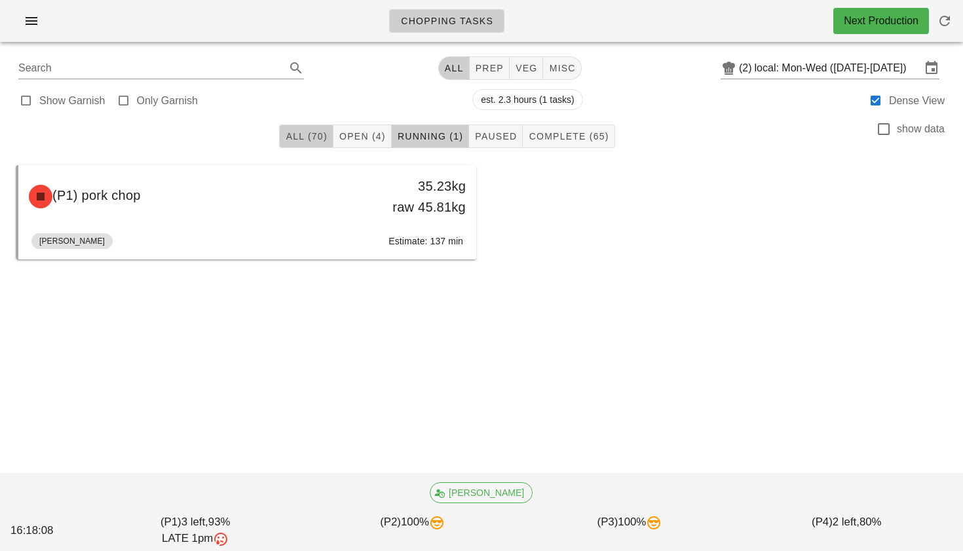
click at [312, 136] on span "All (70)" at bounding box center [306, 136] width 42 height 10
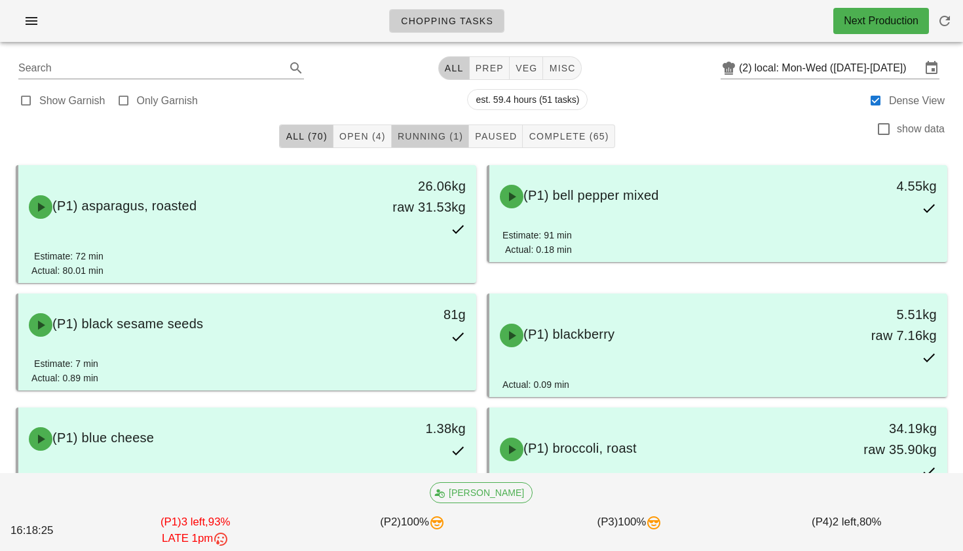
click at [434, 135] on span "Running (1)" at bounding box center [430, 136] width 66 height 10
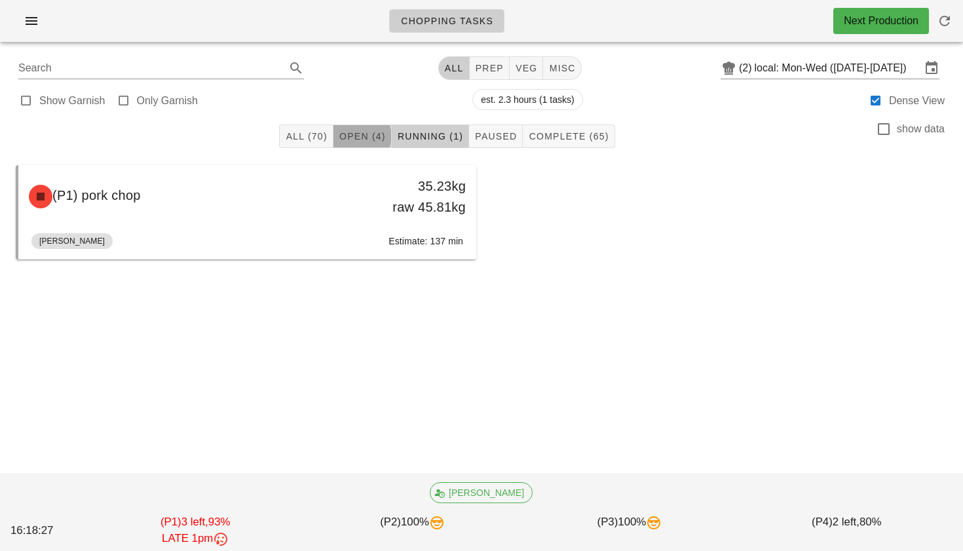
click at [378, 131] on span "Open (4)" at bounding box center [362, 136] width 47 height 10
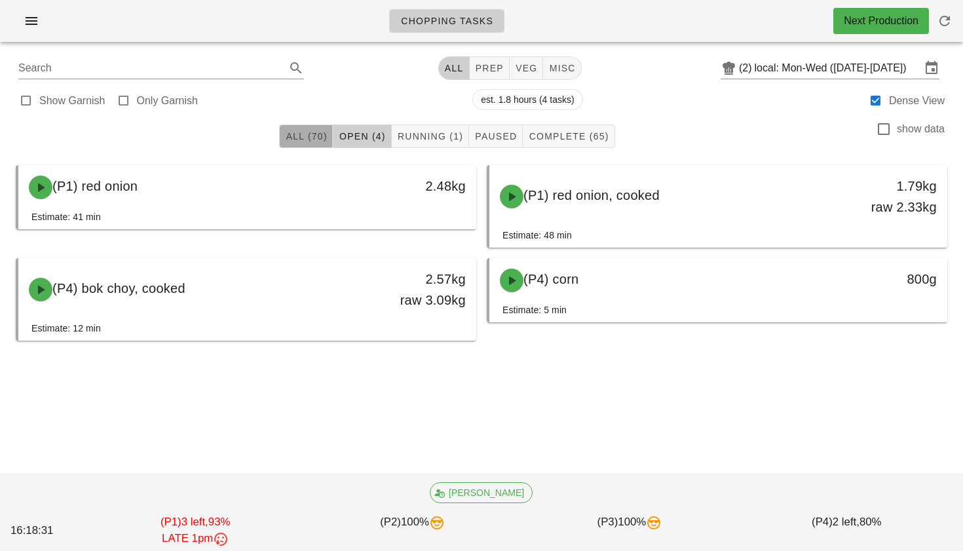
click at [302, 141] on span "All (70)" at bounding box center [306, 136] width 42 height 10
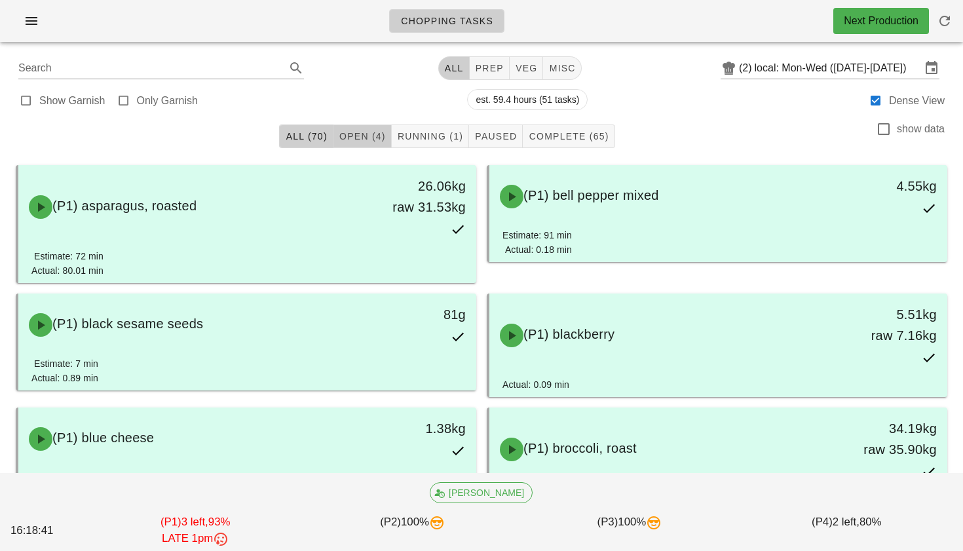
click at [367, 132] on span "Open (4)" at bounding box center [362, 136] width 47 height 10
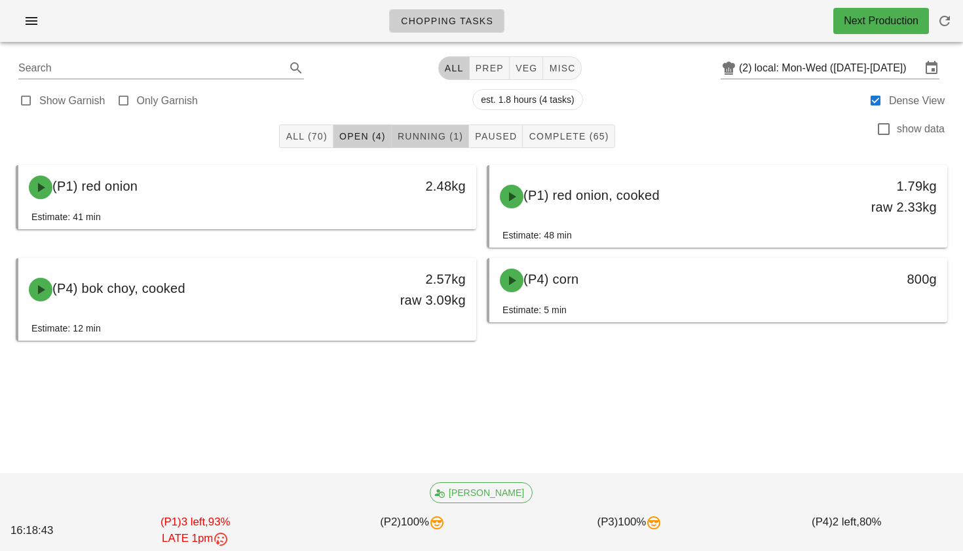
click at [441, 145] on button "Running (1)" at bounding box center [430, 137] width 77 height 24
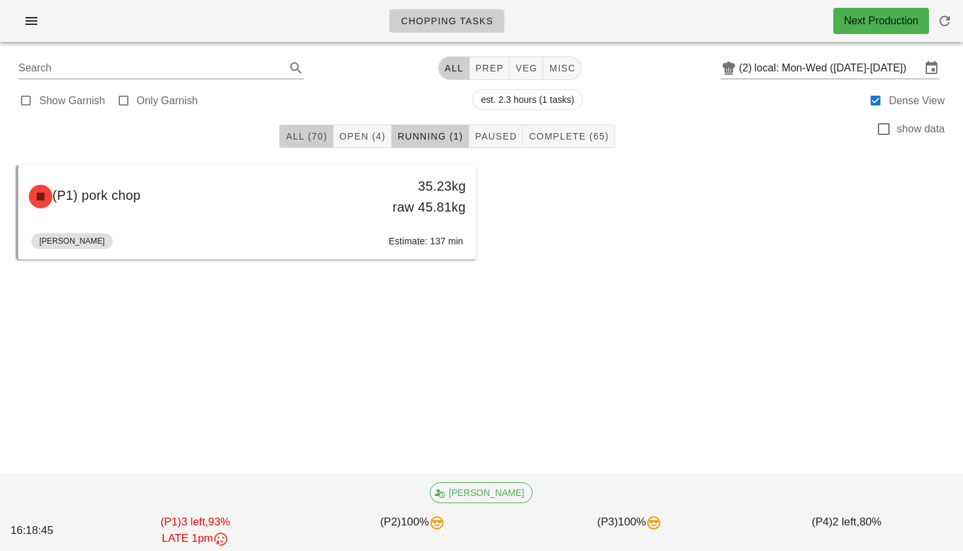
click at [311, 140] on span "All (70)" at bounding box center [306, 136] width 42 height 10
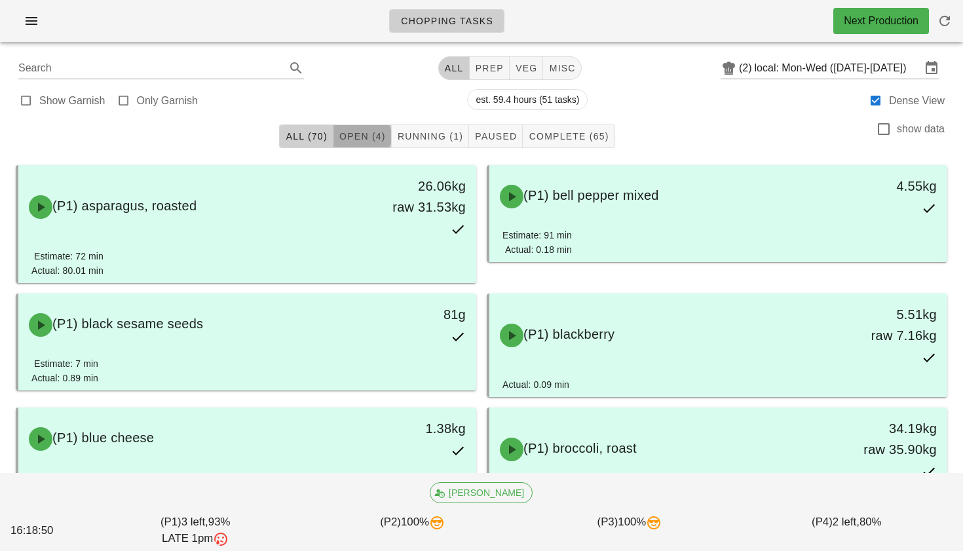
click at [345, 128] on button "Open (4)" at bounding box center [363, 137] width 58 height 24
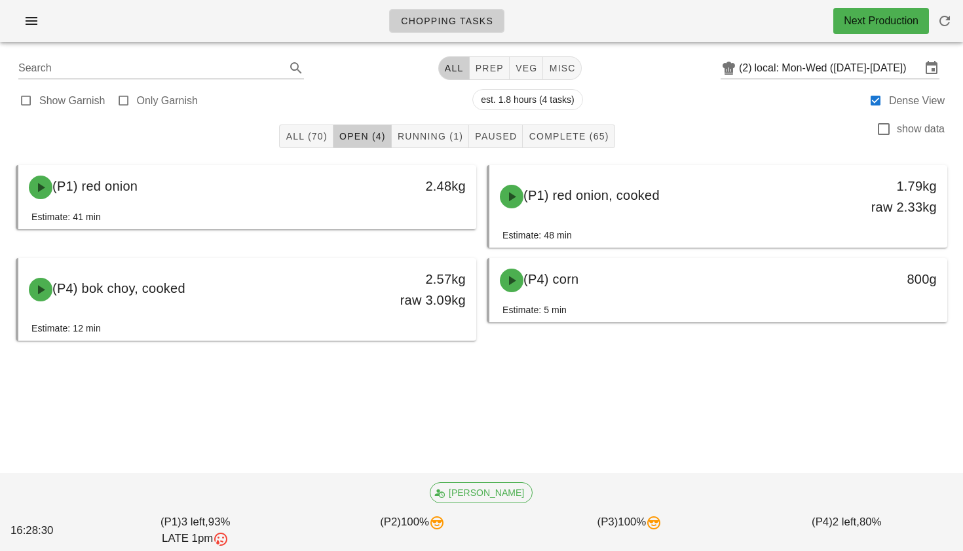
click at [574, 400] on div "All (70) Open (4) Running (1) Paused Complete (65) show data (P1) red onion 2.4…" at bounding box center [482, 272] width 948 height 315
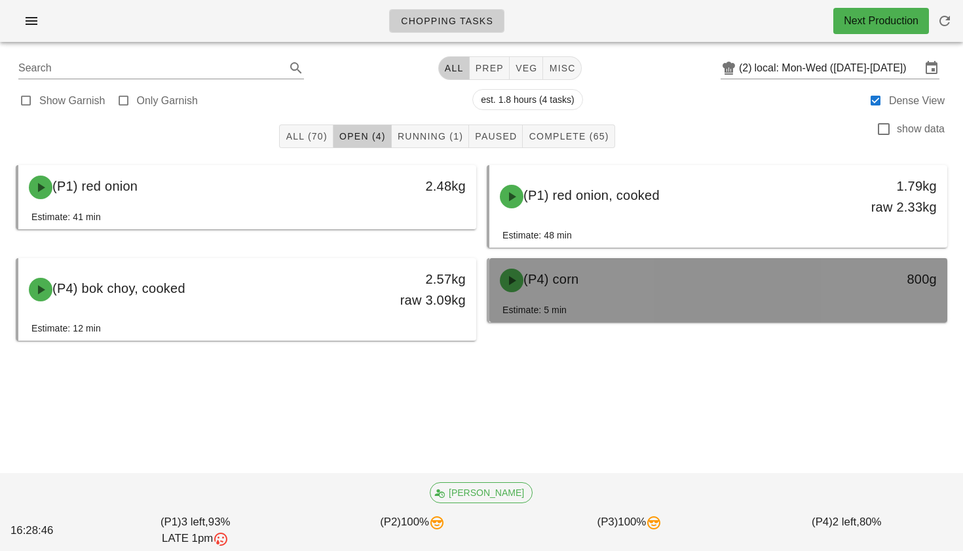
click at [581, 288] on div "(P4) corn" at bounding box center [662, 280] width 340 height 39
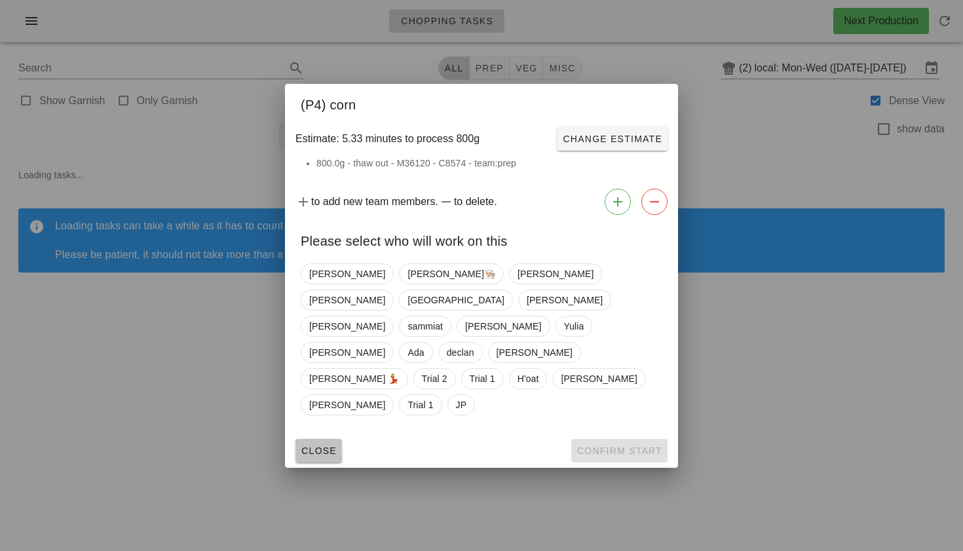
click at [322, 446] on span "Close" at bounding box center [319, 451] width 36 height 10
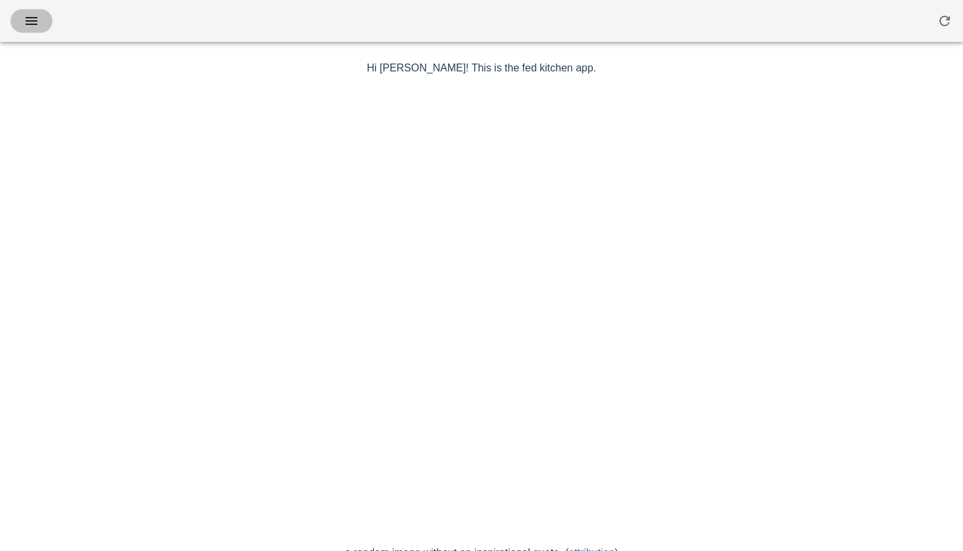
click at [48, 23] on button "button" at bounding box center [31, 21] width 42 height 24
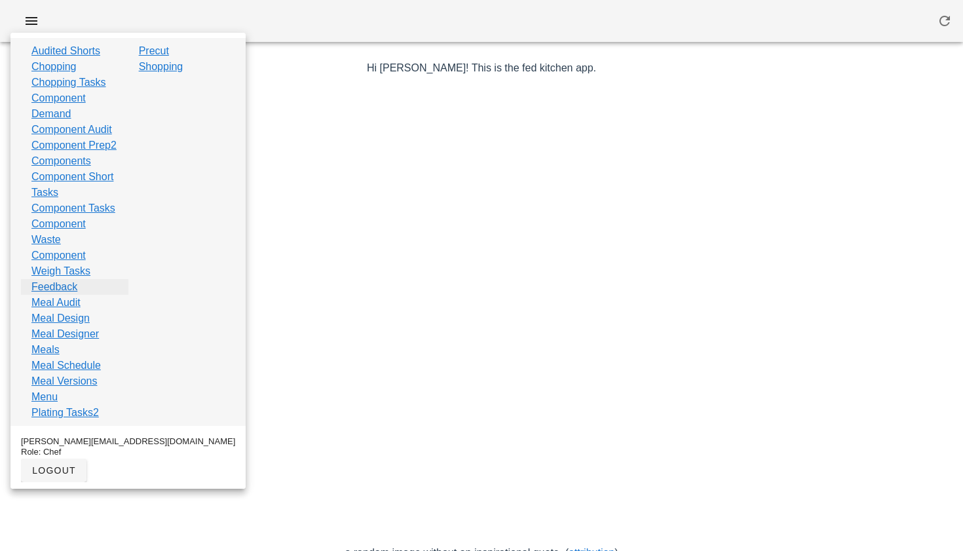
click at [71, 295] on link "Feedback" at bounding box center [54, 287] width 46 height 16
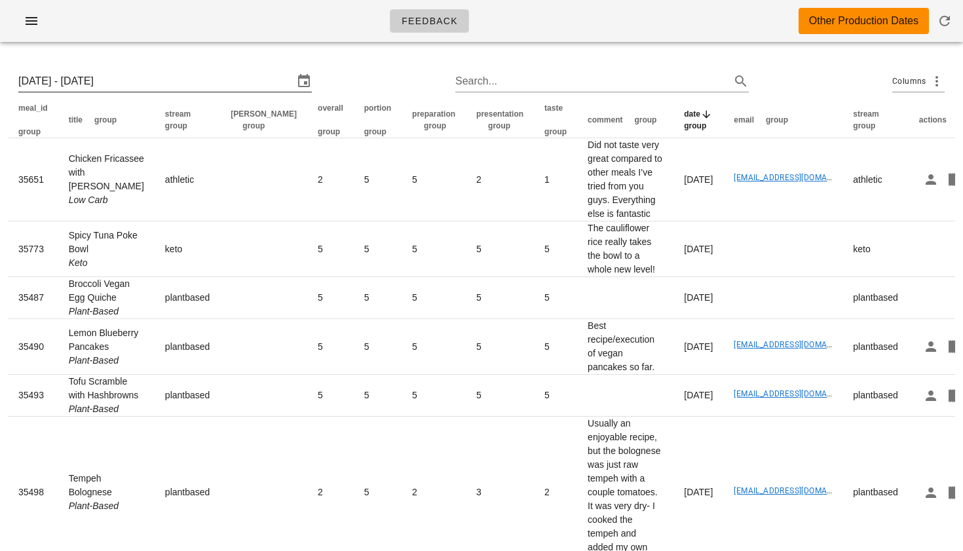
click at [227, 78] on input "Sun 14 Sep 2025 - Sun 21 Sep 2025" at bounding box center [155, 81] width 275 height 21
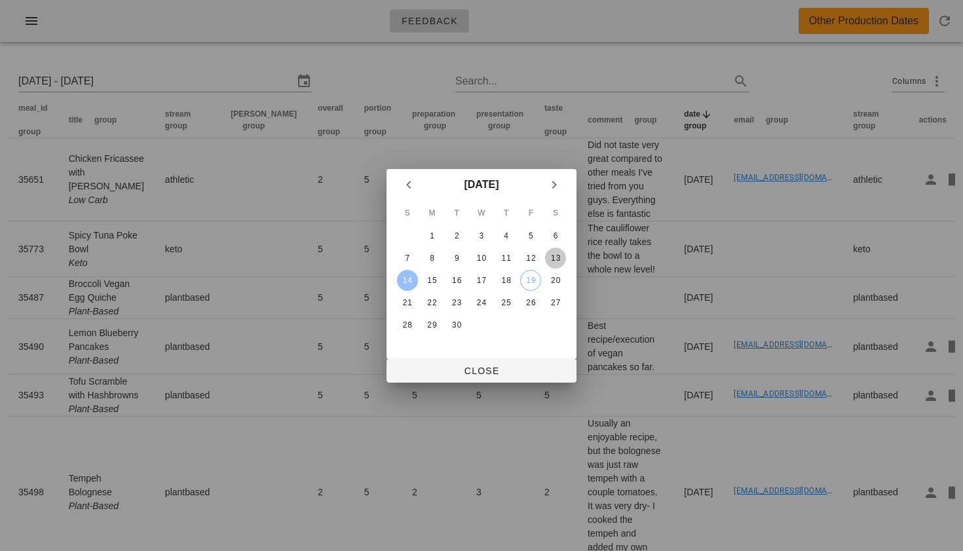
click at [554, 258] on div "13" at bounding box center [555, 258] width 21 height 9
click at [414, 255] on div "7" at bounding box center [407, 258] width 21 height 9
click at [552, 254] on div "13" at bounding box center [555, 258] width 21 height 9
type input "Sun 7 Sep 2025 - Sat 13 Sep 2025"
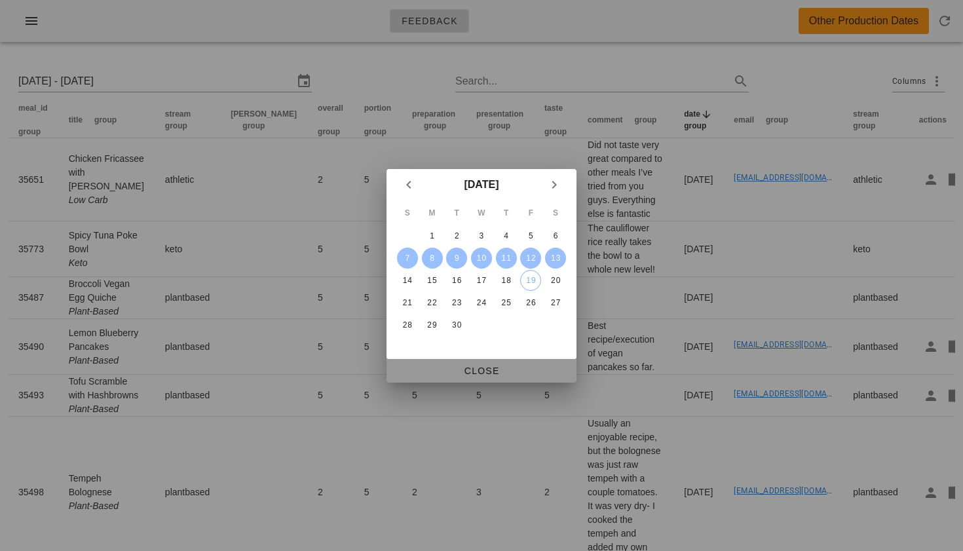
click at [490, 376] on span "Close" at bounding box center [481, 371] width 169 height 10
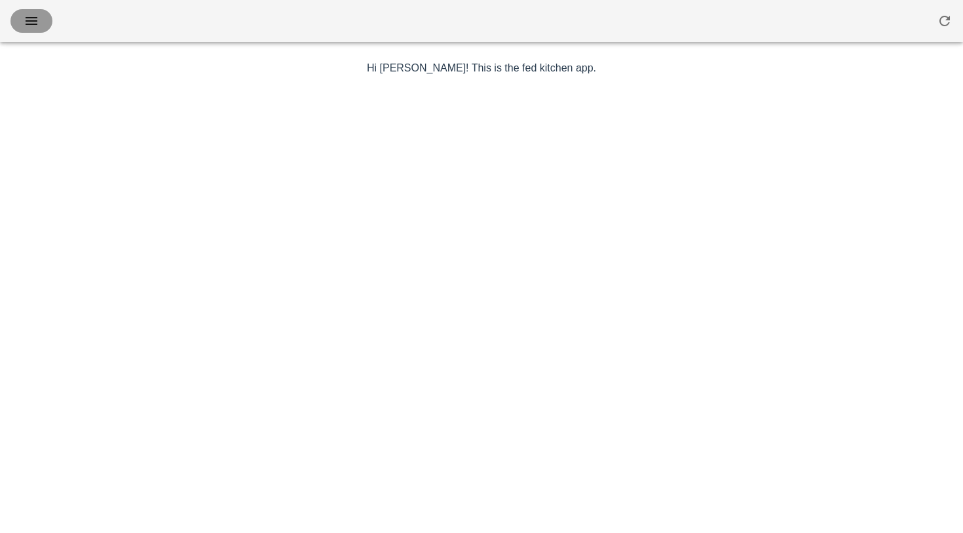
click at [31, 19] on icon "button" at bounding box center [32, 21] width 16 height 16
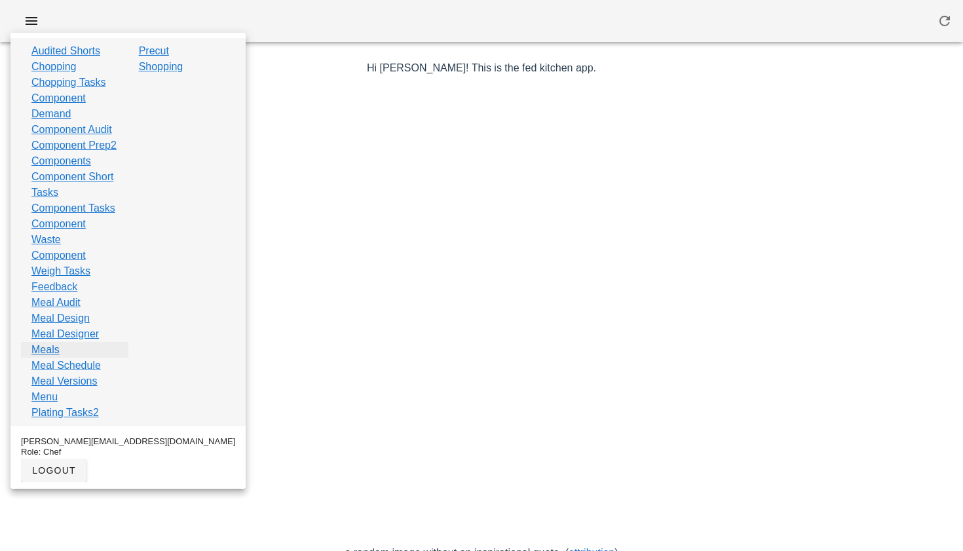
click at [50, 358] on link "Meals" at bounding box center [45, 350] width 28 height 16
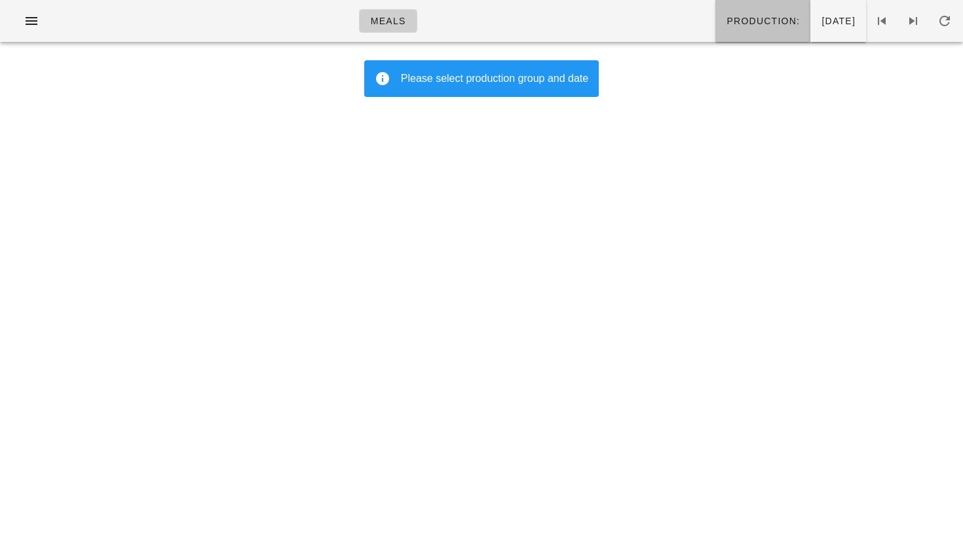
click at [729, 20] on span "Production:" at bounding box center [763, 21] width 74 height 10
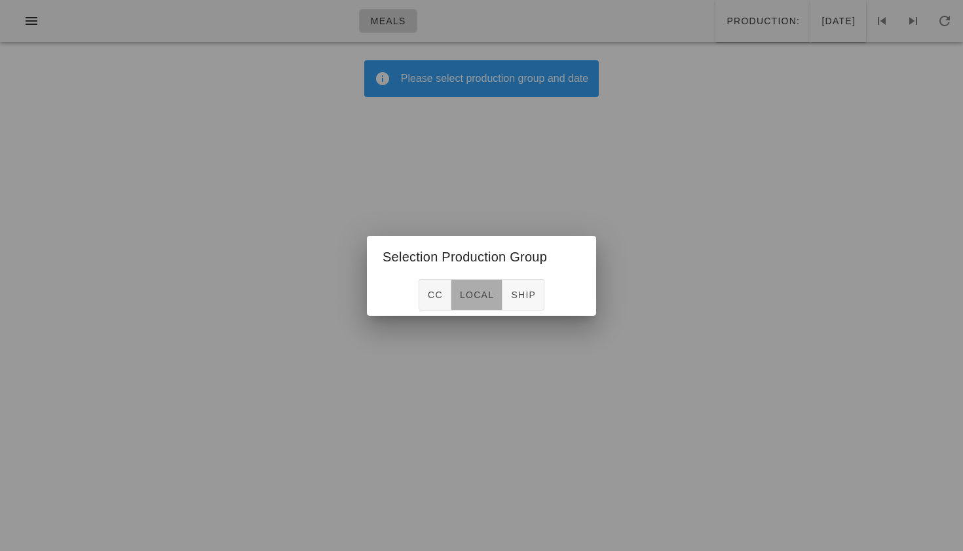
click at [482, 288] on button "local" at bounding box center [477, 294] width 51 height 31
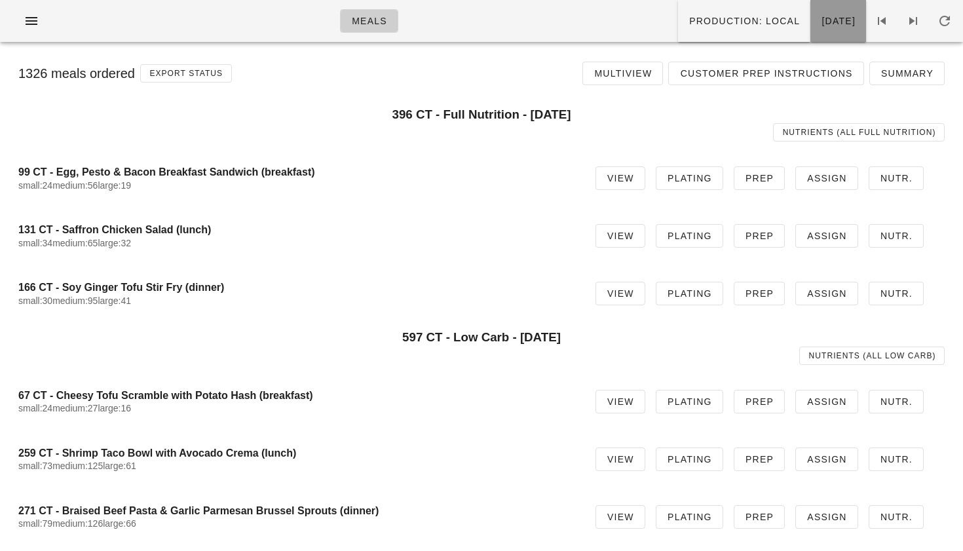
click at [827, 20] on span "Friday Sep 19" at bounding box center [838, 21] width 35 height 10
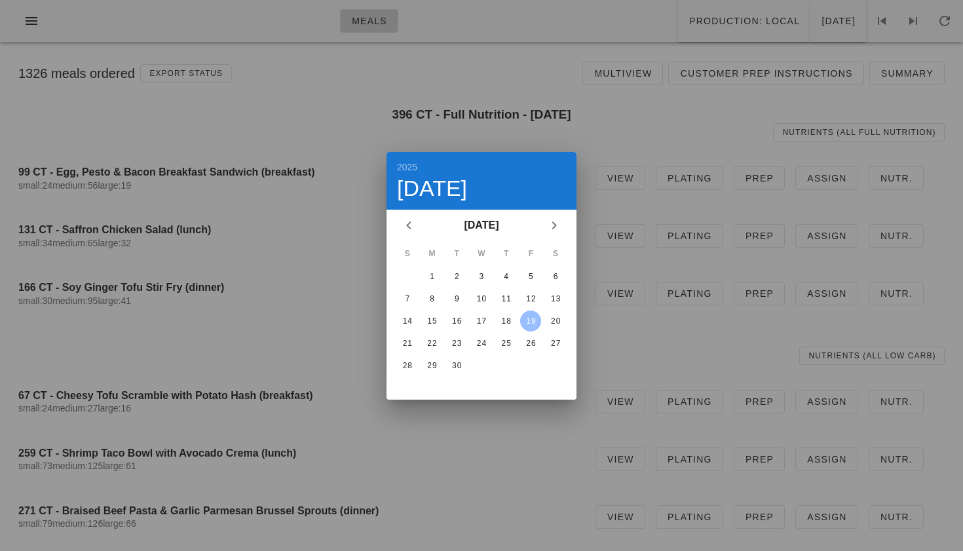
click at [816, 28] on div at bounding box center [481, 275] width 963 height 551
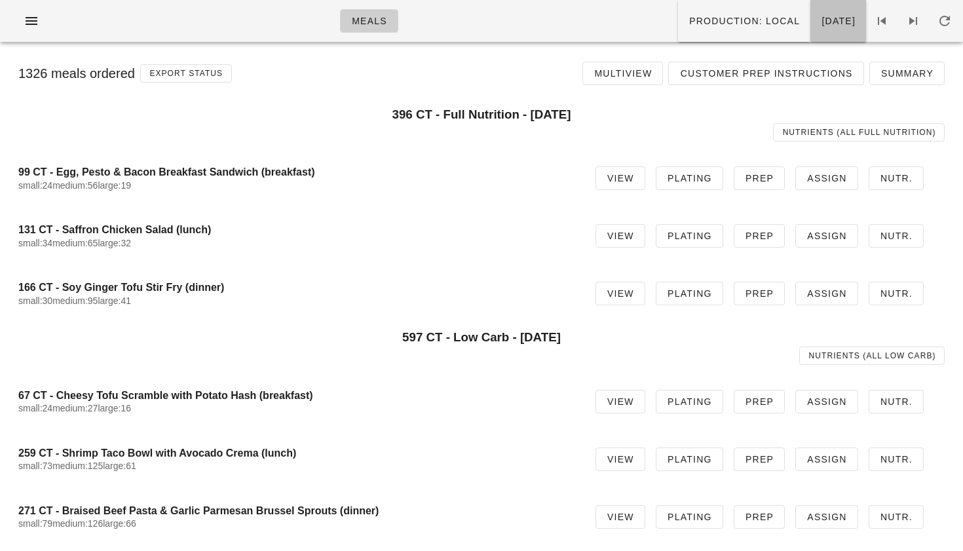
click at [817, 28] on button "Friday Sep 19" at bounding box center [839, 21] width 56 height 42
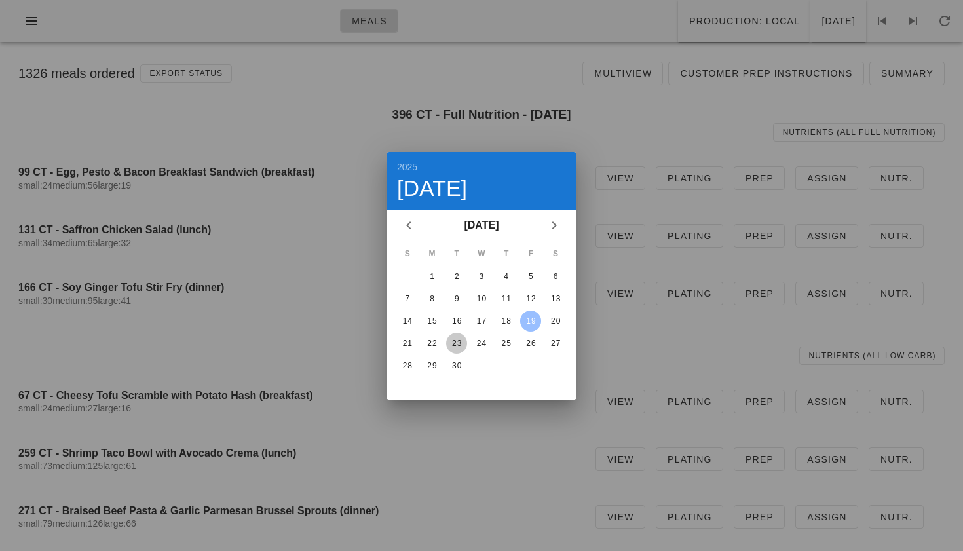
click at [452, 339] on div "23" at bounding box center [456, 343] width 21 height 9
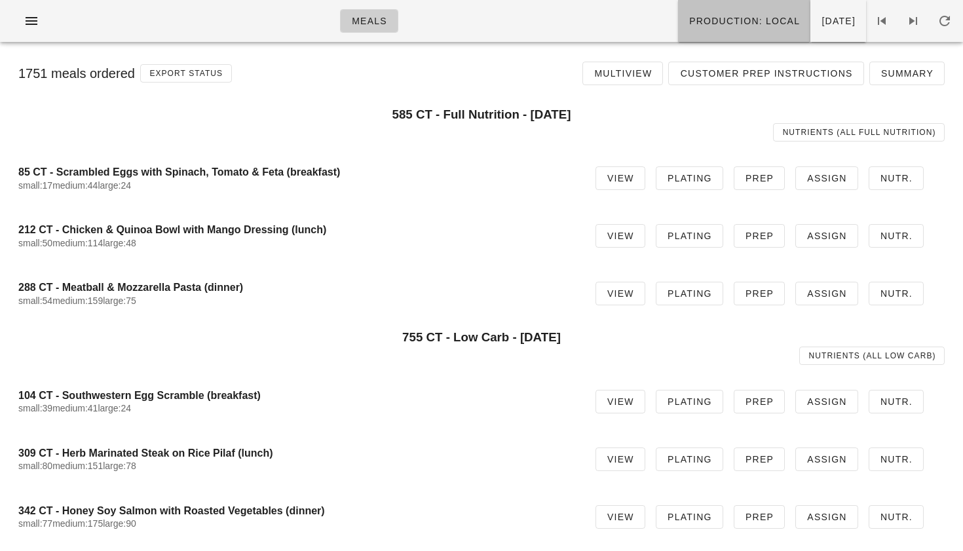
click at [707, 33] on button "Production: local" at bounding box center [744, 21] width 132 height 42
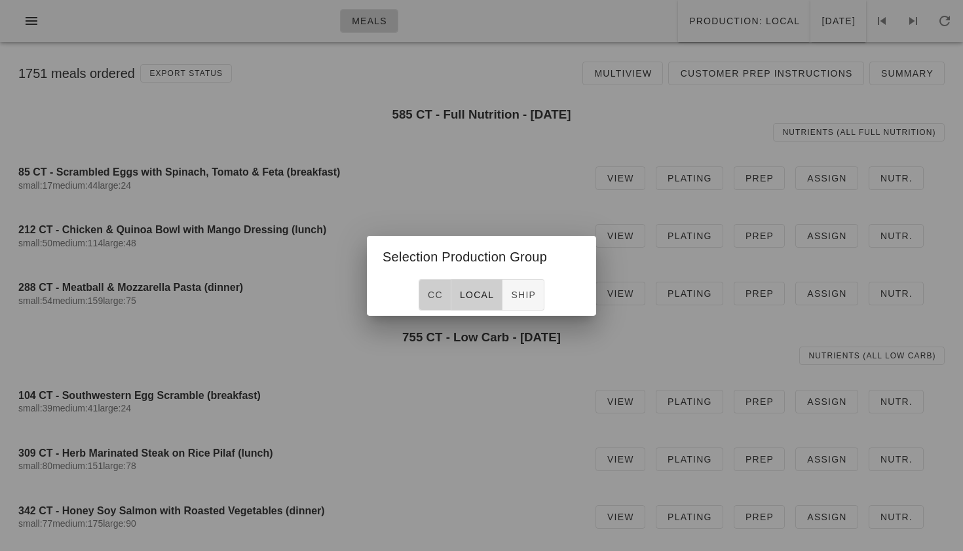
click at [448, 298] on button "CC" at bounding box center [435, 294] width 33 height 31
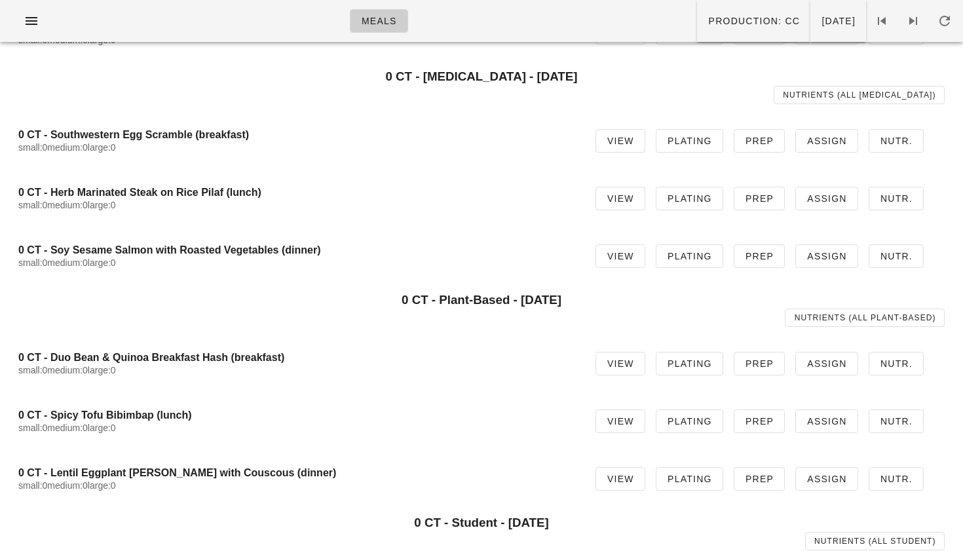
scroll to position [667, 0]
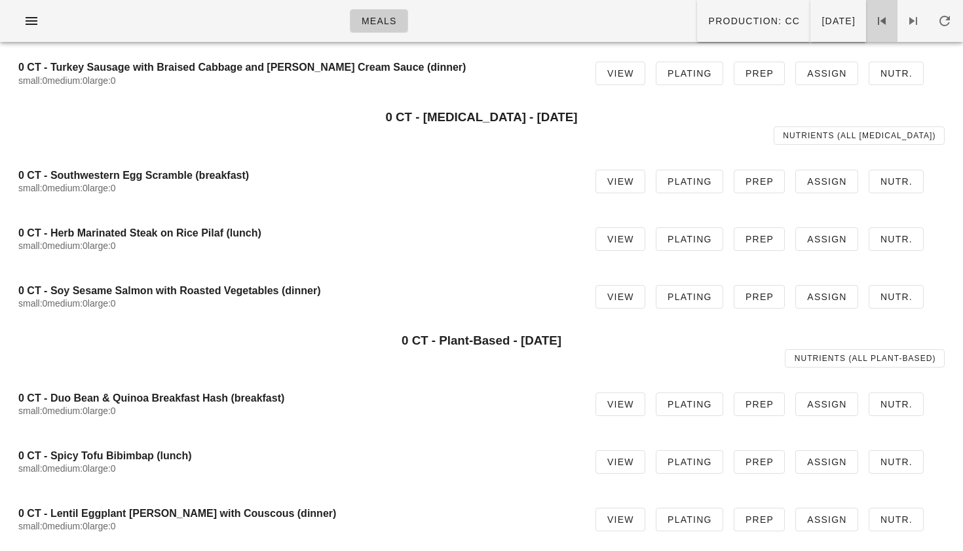
click at [889, 24] on icon at bounding box center [882, 21] width 16 height 16
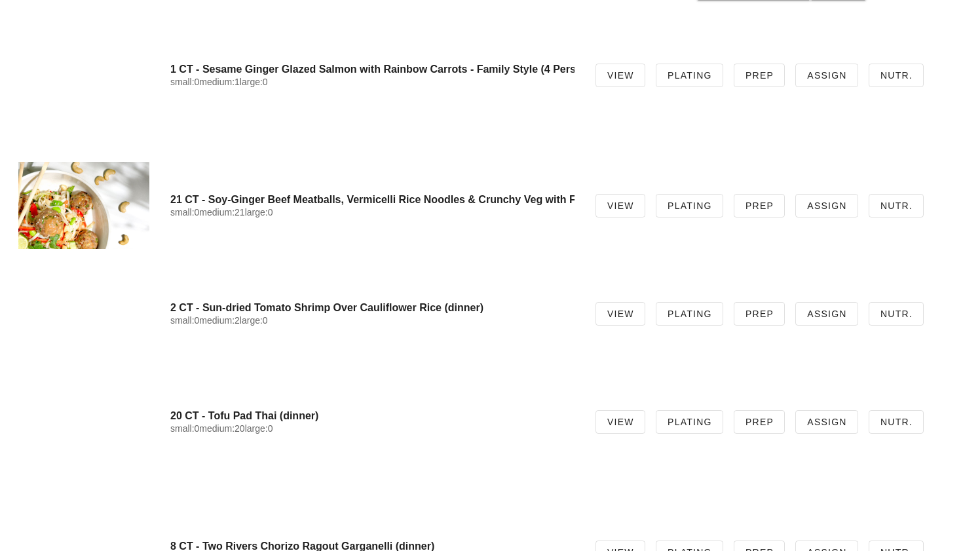
scroll to position [6091, 0]
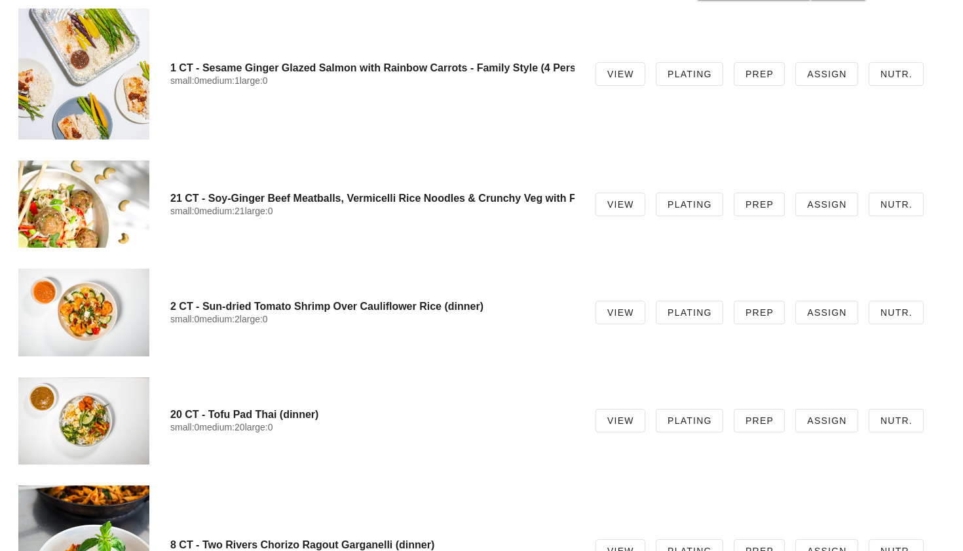
click at [62, 206] on div at bounding box center [83, 204] width 131 height 87
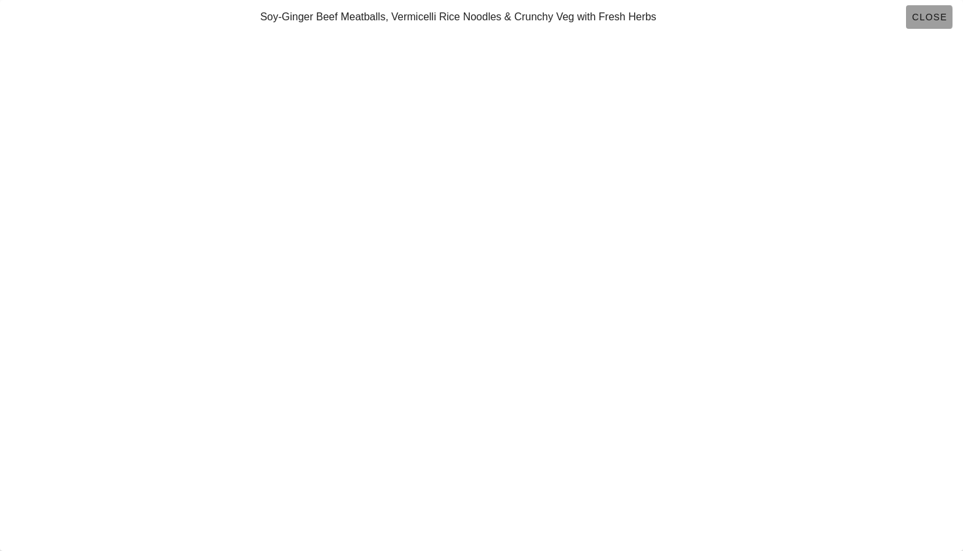
click at [931, 25] on button "Close" at bounding box center [929, 17] width 47 height 24
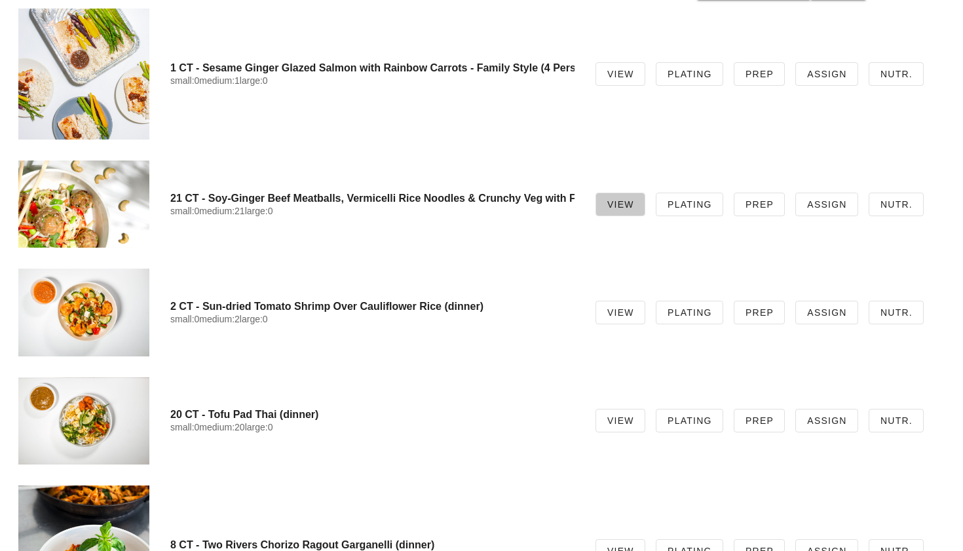
click at [634, 206] on span "View" at bounding box center [621, 204] width 28 height 10
click at [623, 208] on span "View" at bounding box center [621, 204] width 28 height 10
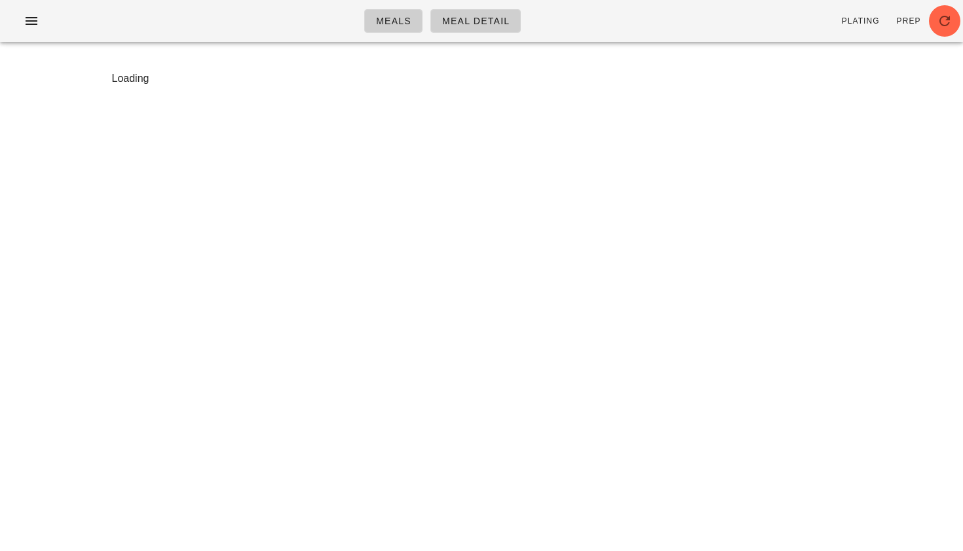
click at [132, 218] on div "Meals Meal Detail Plating Prep Loading Something unexpected happened. Please re…" at bounding box center [481, 275] width 963 height 551
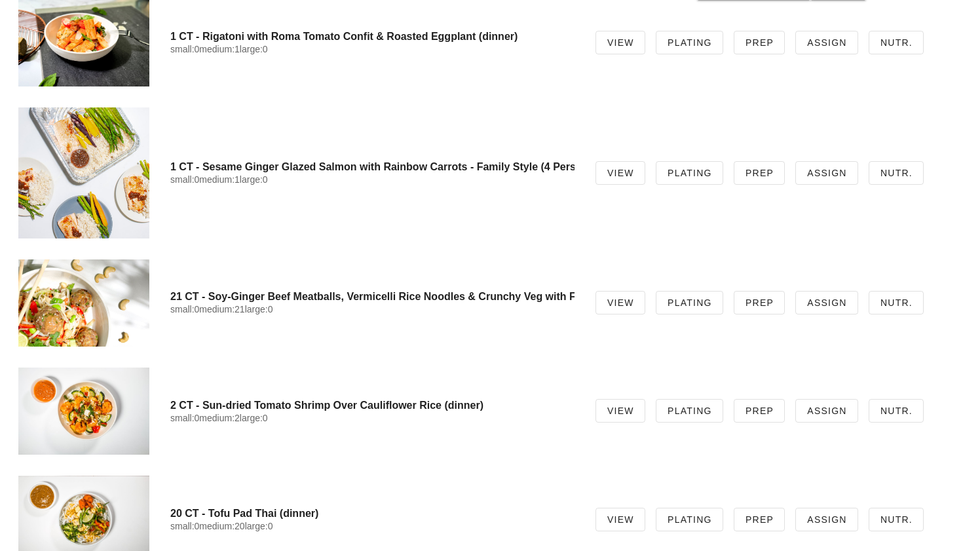
scroll to position [3227, 0]
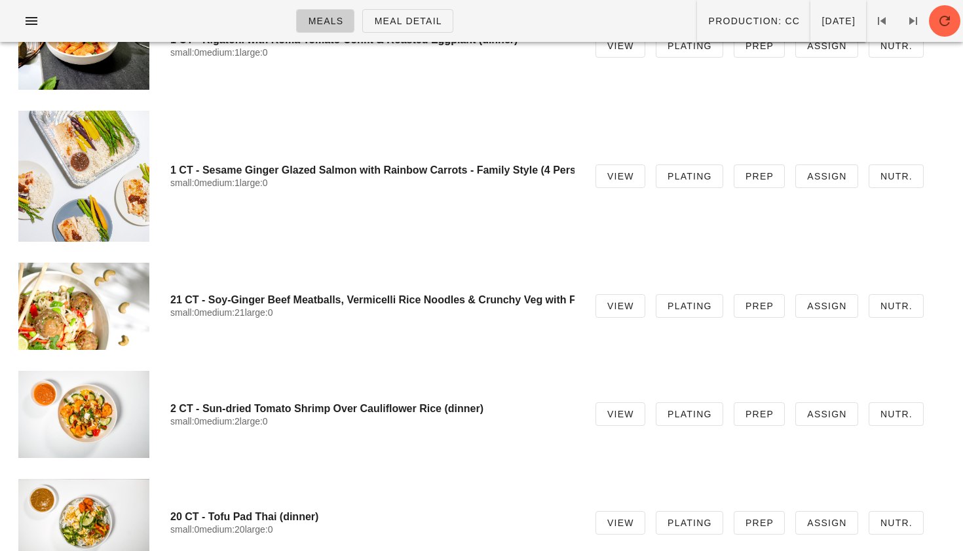
click at [82, 296] on div at bounding box center [83, 306] width 131 height 87
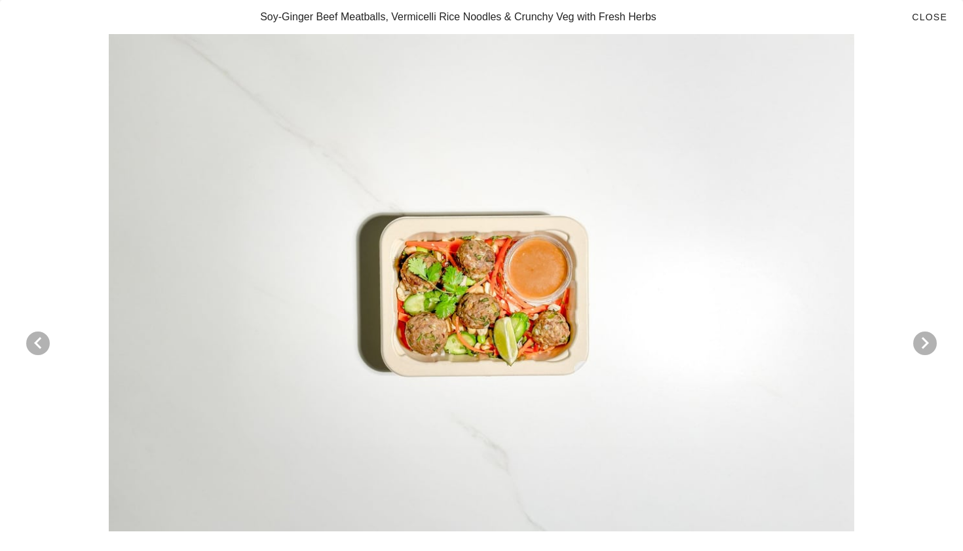
scroll to position [667, 0]
click at [929, 17] on span "Close" at bounding box center [930, 17] width 36 height 10
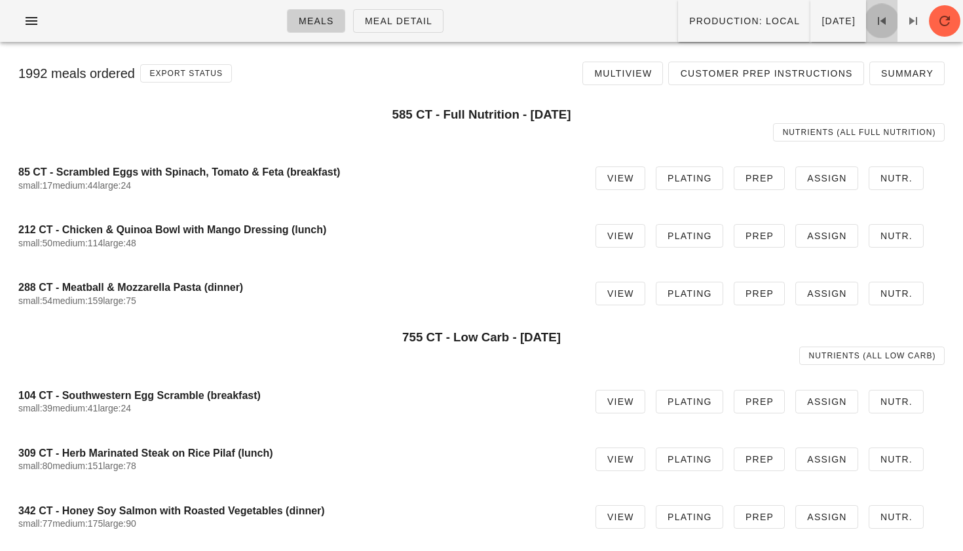
click at [883, 22] on icon at bounding box center [882, 21] width 16 height 16
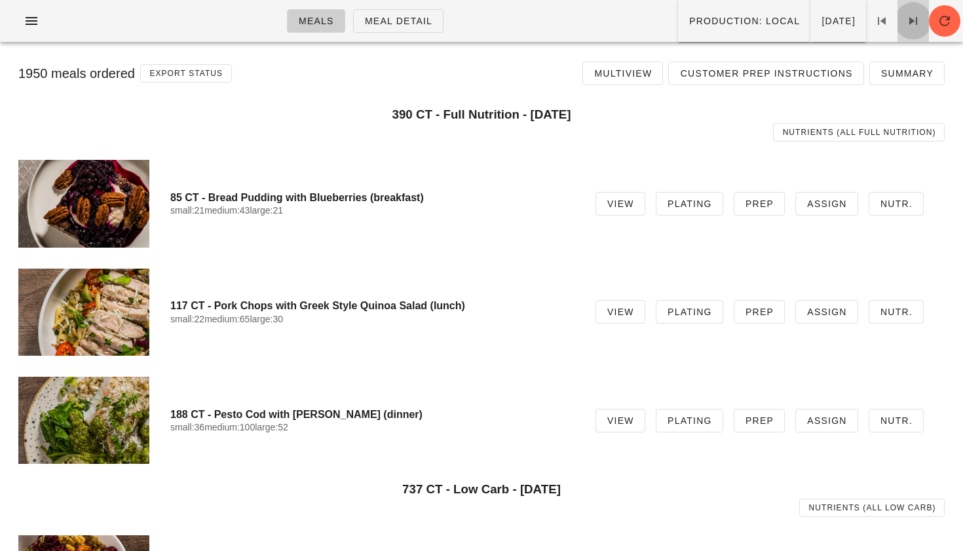
click at [914, 28] on icon at bounding box center [914, 21] width 16 height 16
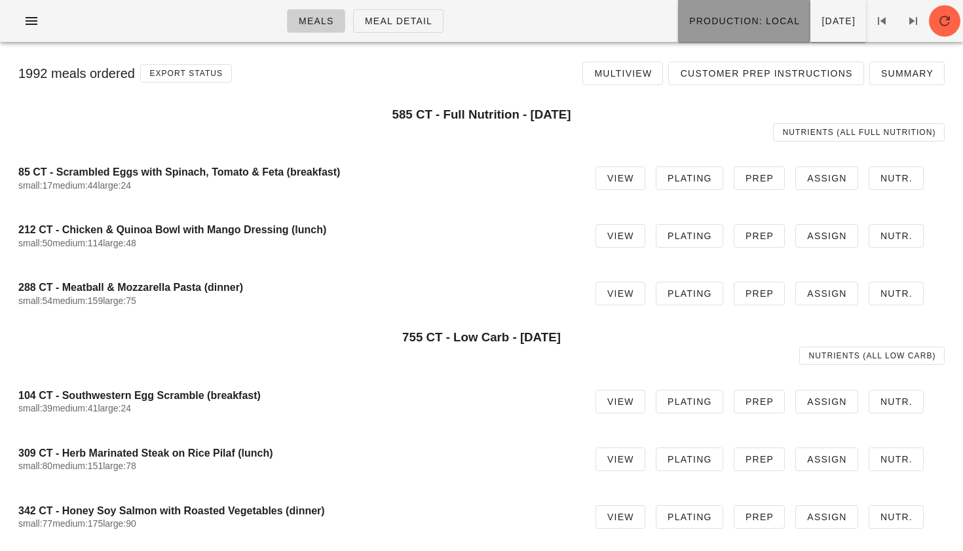
click at [701, 22] on span "Production: local" at bounding box center [744, 21] width 111 height 10
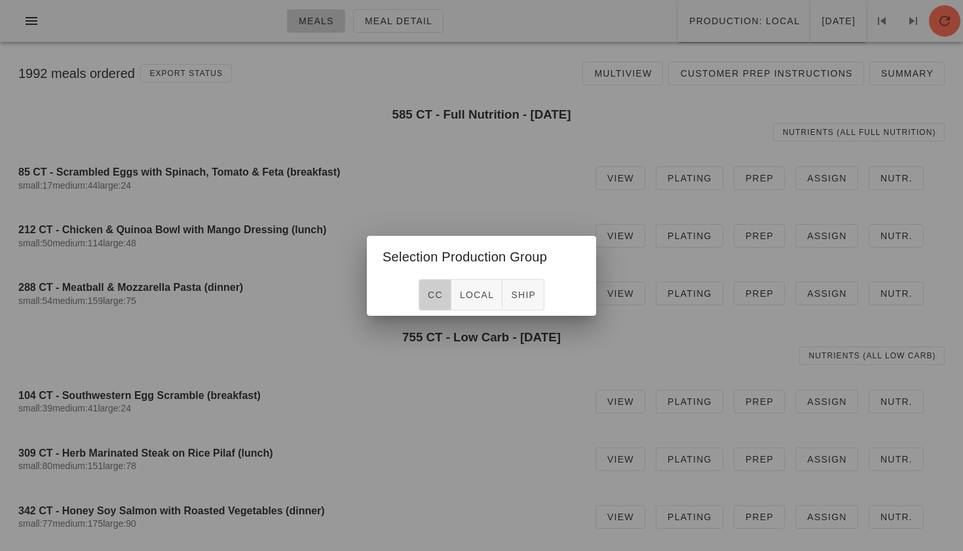
click at [428, 294] on span "CC" at bounding box center [435, 295] width 16 height 10
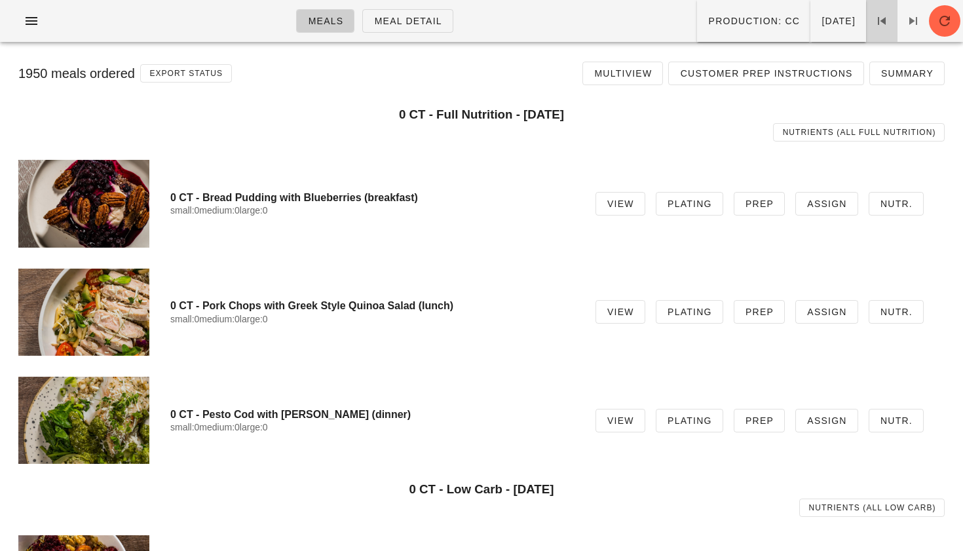
click at [880, 27] on icon at bounding box center [882, 21] width 16 height 16
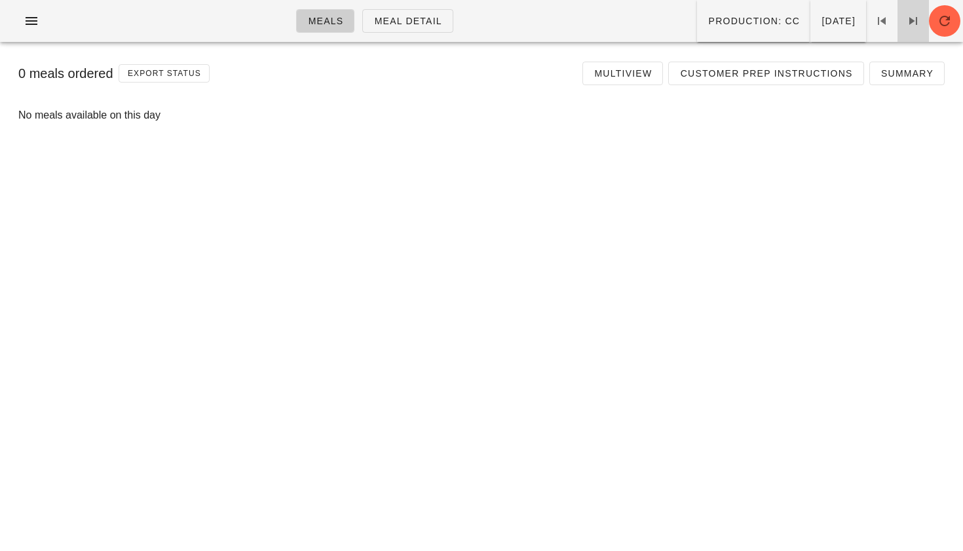
click at [916, 26] on icon at bounding box center [914, 21] width 16 height 16
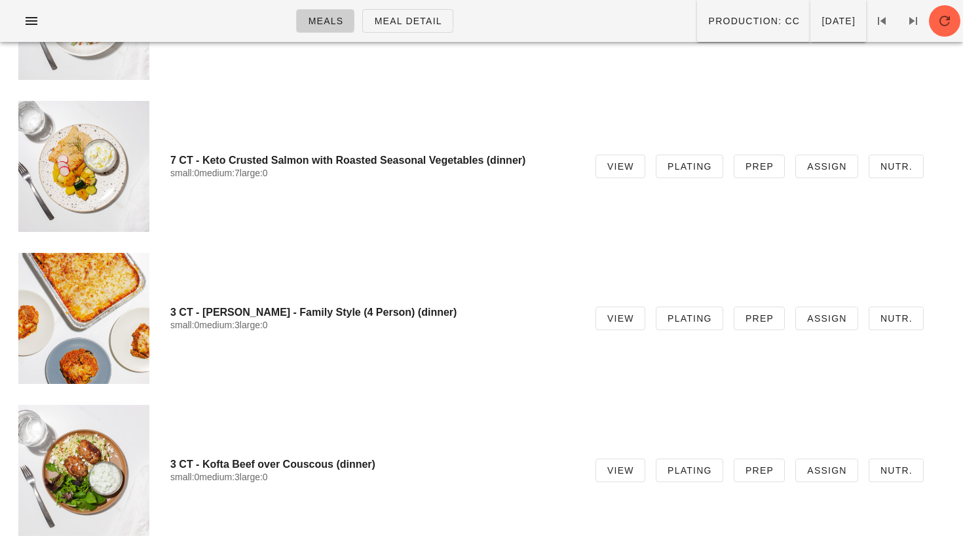
scroll to position [5251, 0]
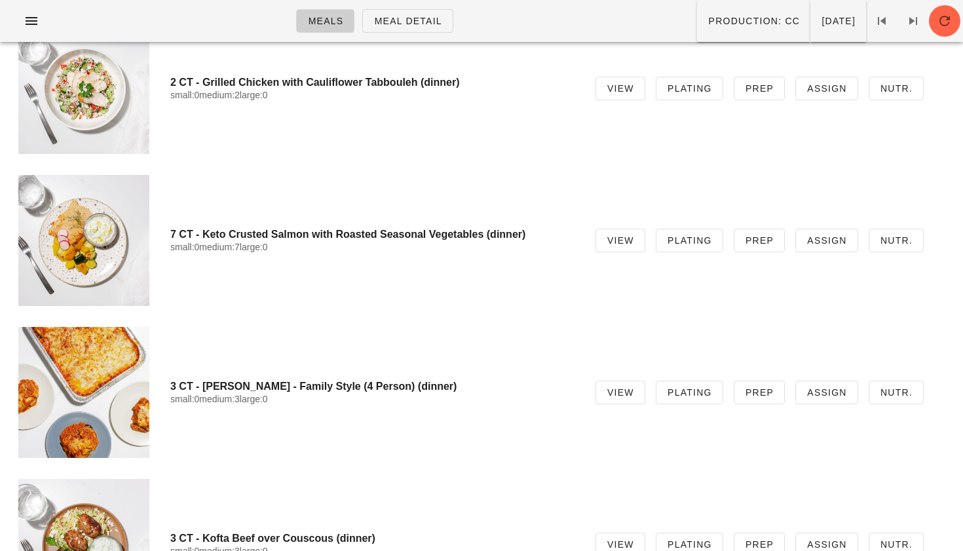
click at [136, 235] on div at bounding box center [83, 240] width 131 height 131
